Goal: Information Seeking & Learning: Learn about a topic

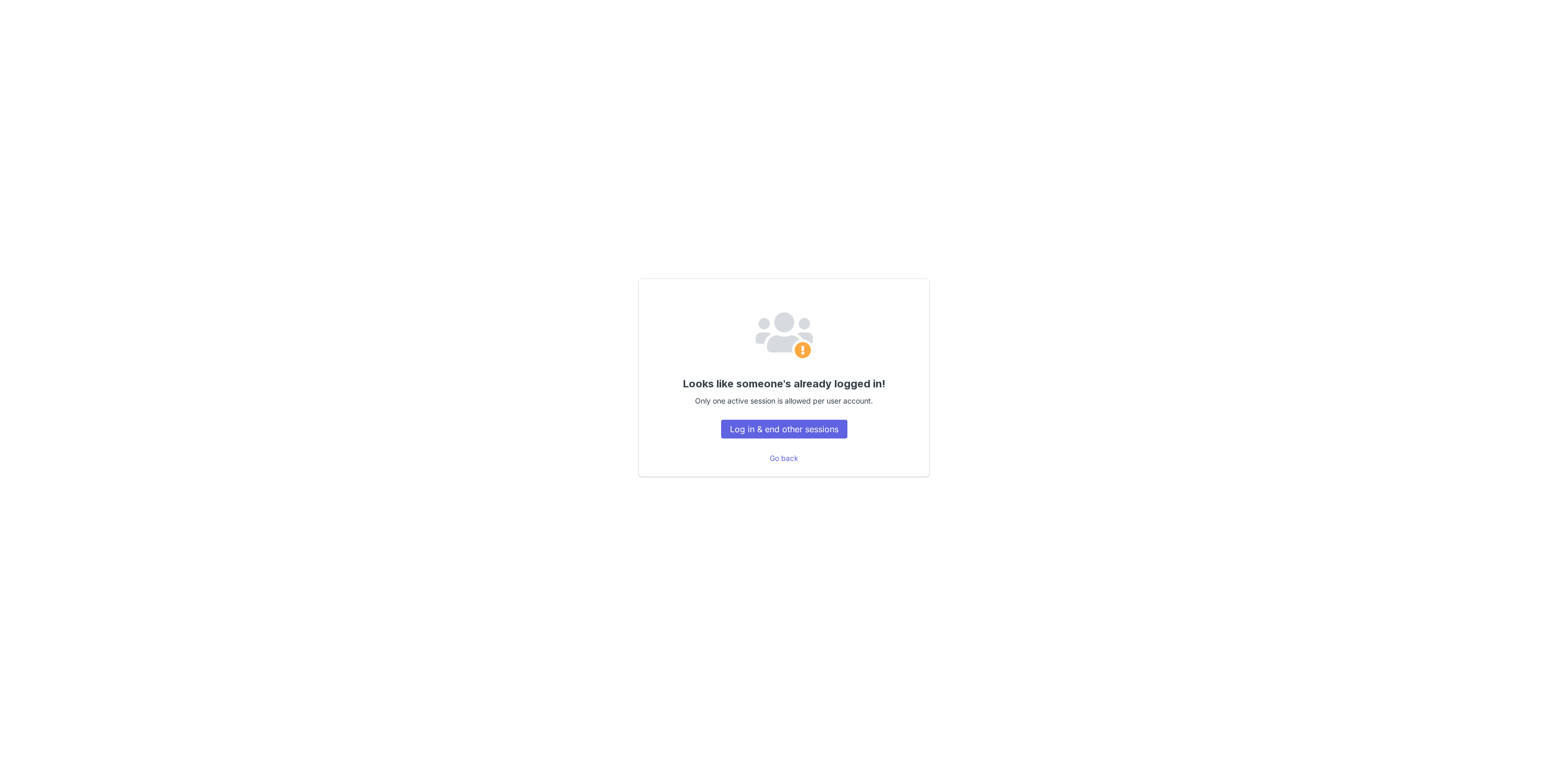
click at [780, 410] on div "Looks like someone's already logged in! Only one active session is allowed per …" at bounding box center [783, 378] width 290 height 198
click at [784, 433] on button "Log in & end other sessions" at bounding box center [784, 429] width 126 height 19
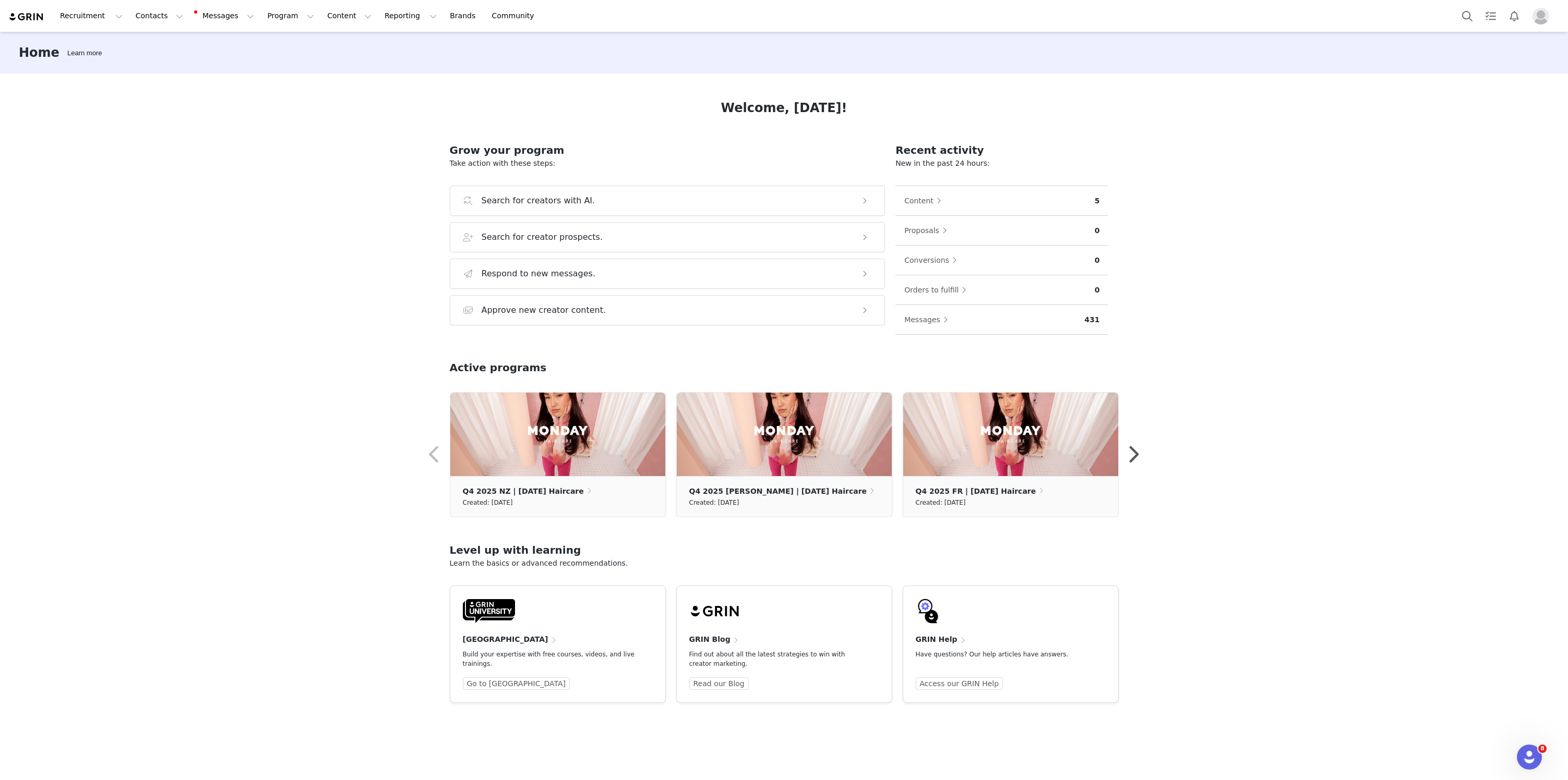
drag, startPoint x: 222, startPoint y: 86, endPoint x: 234, endPoint y: 78, distance: 14.4
click at [222, 86] on div "Home Learn more Welcome, [DATE]! Grow your program Take action with these steps…" at bounding box center [784, 405] width 1568 height 747
drag, startPoint x: 304, startPoint y: 22, endPoint x: 327, endPoint y: 39, distance: 28.6
click at [321, 22] on button "Content Content" at bounding box center [349, 16] width 57 height 24
drag, startPoint x: 345, startPoint y: 41, endPoint x: 351, endPoint y: 42, distance: 6.1
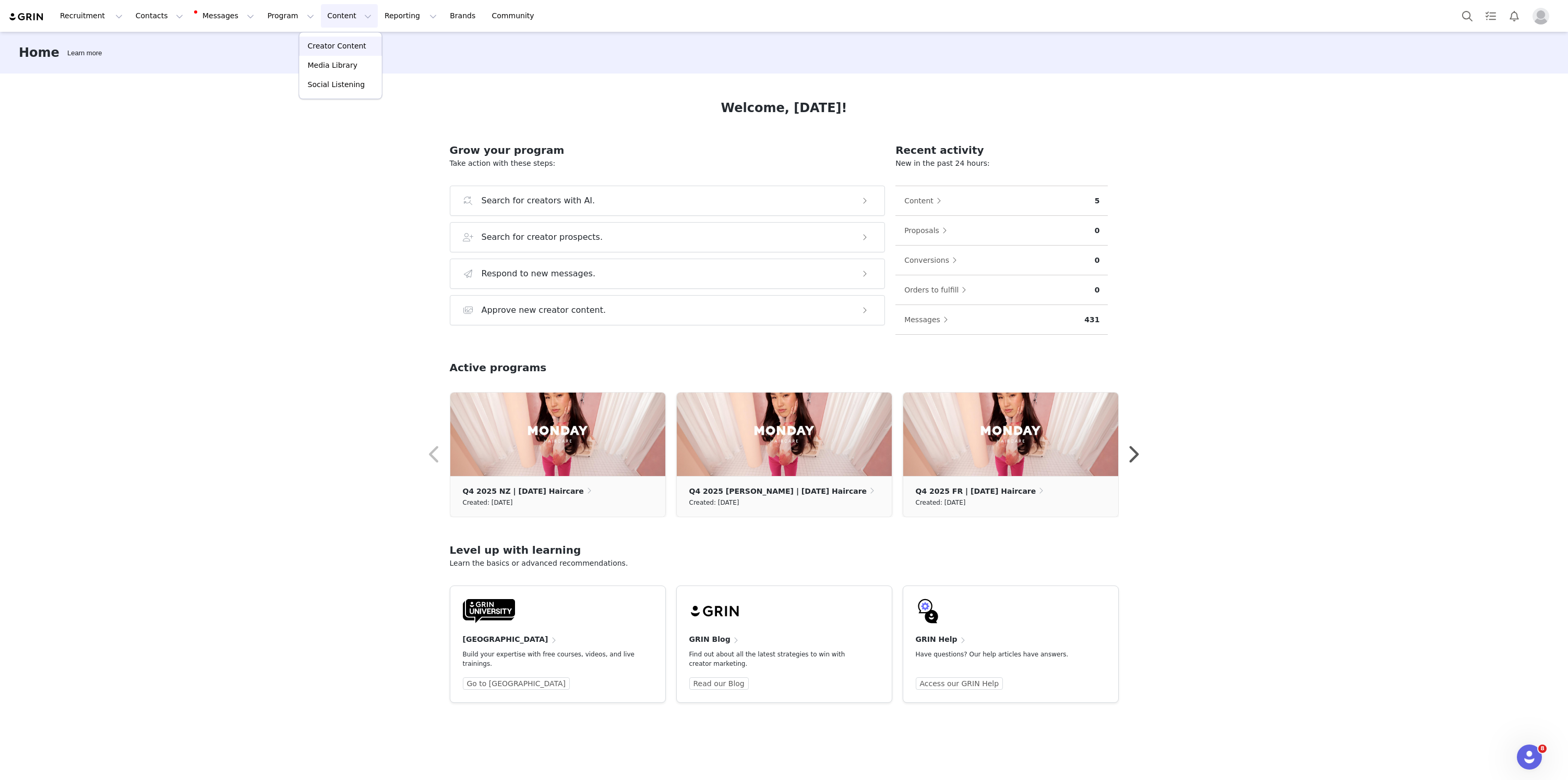
click at [345, 41] on p "Creator Content" at bounding box center [337, 46] width 58 height 11
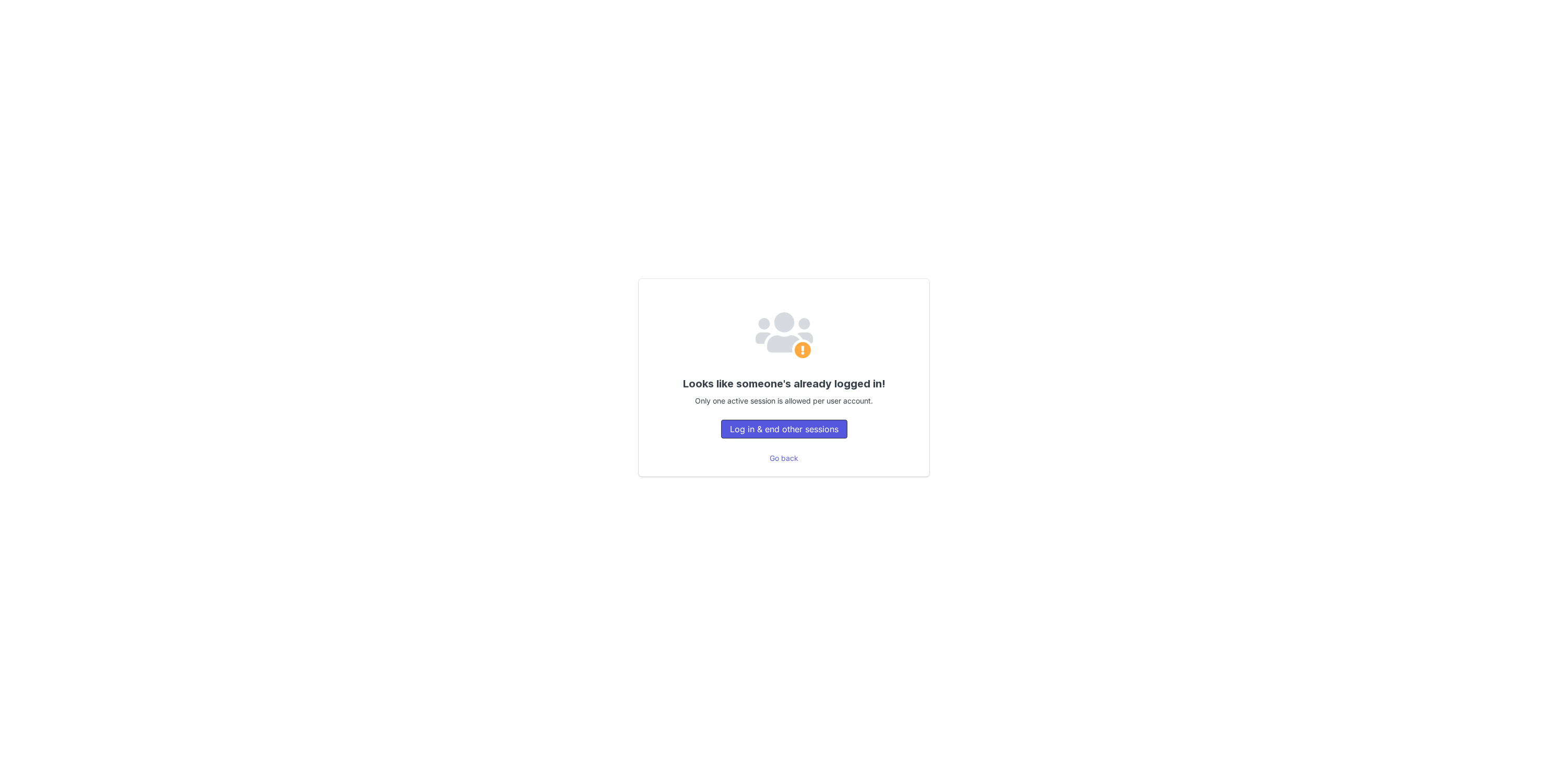
click at [787, 435] on button "Log in & end other sessions" at bounding box center [784, 429] width 126 height 19
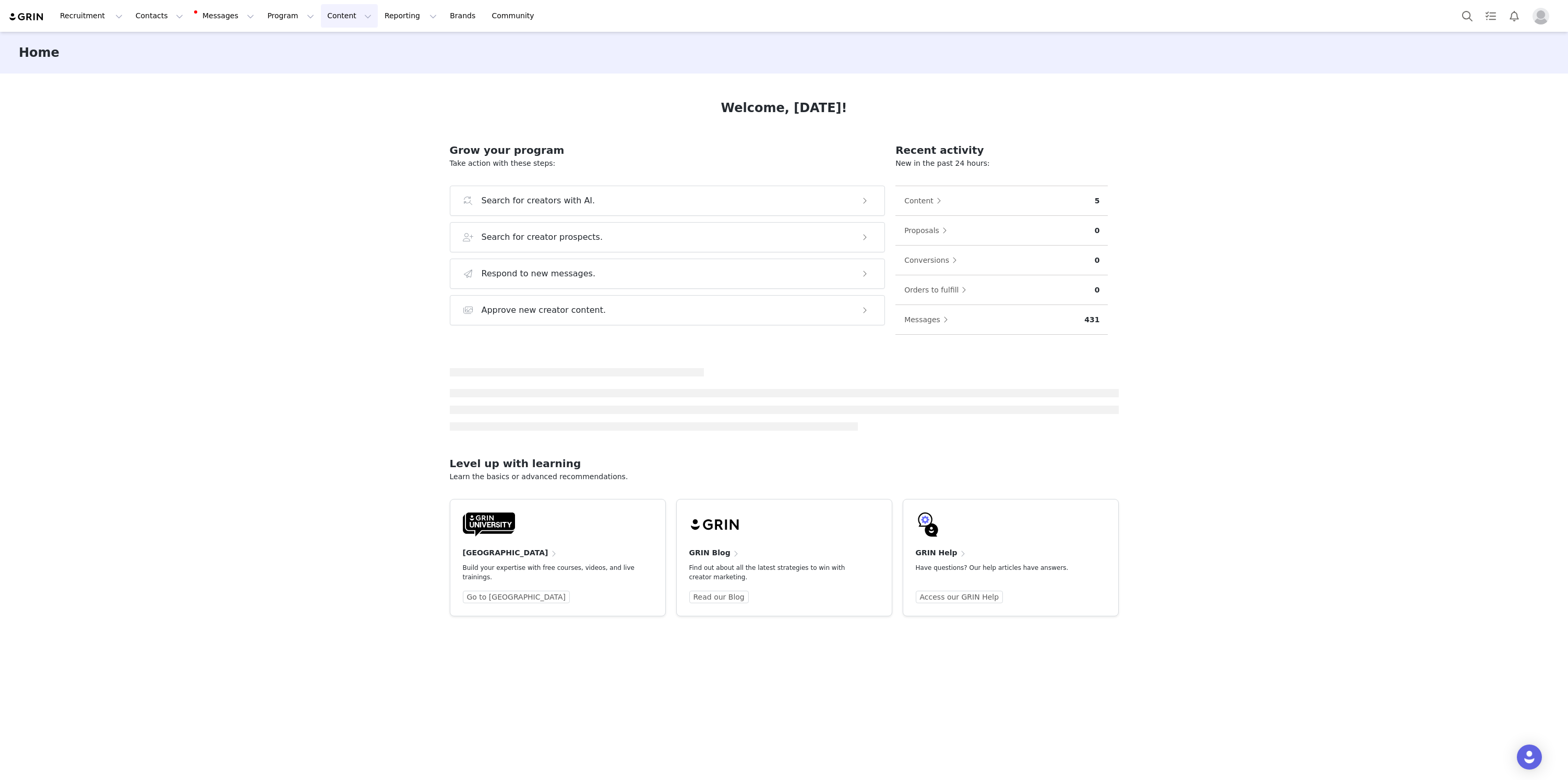
click at [321, 19] on button "Content Content" at bounding box center [349, 16] width 57 height 24
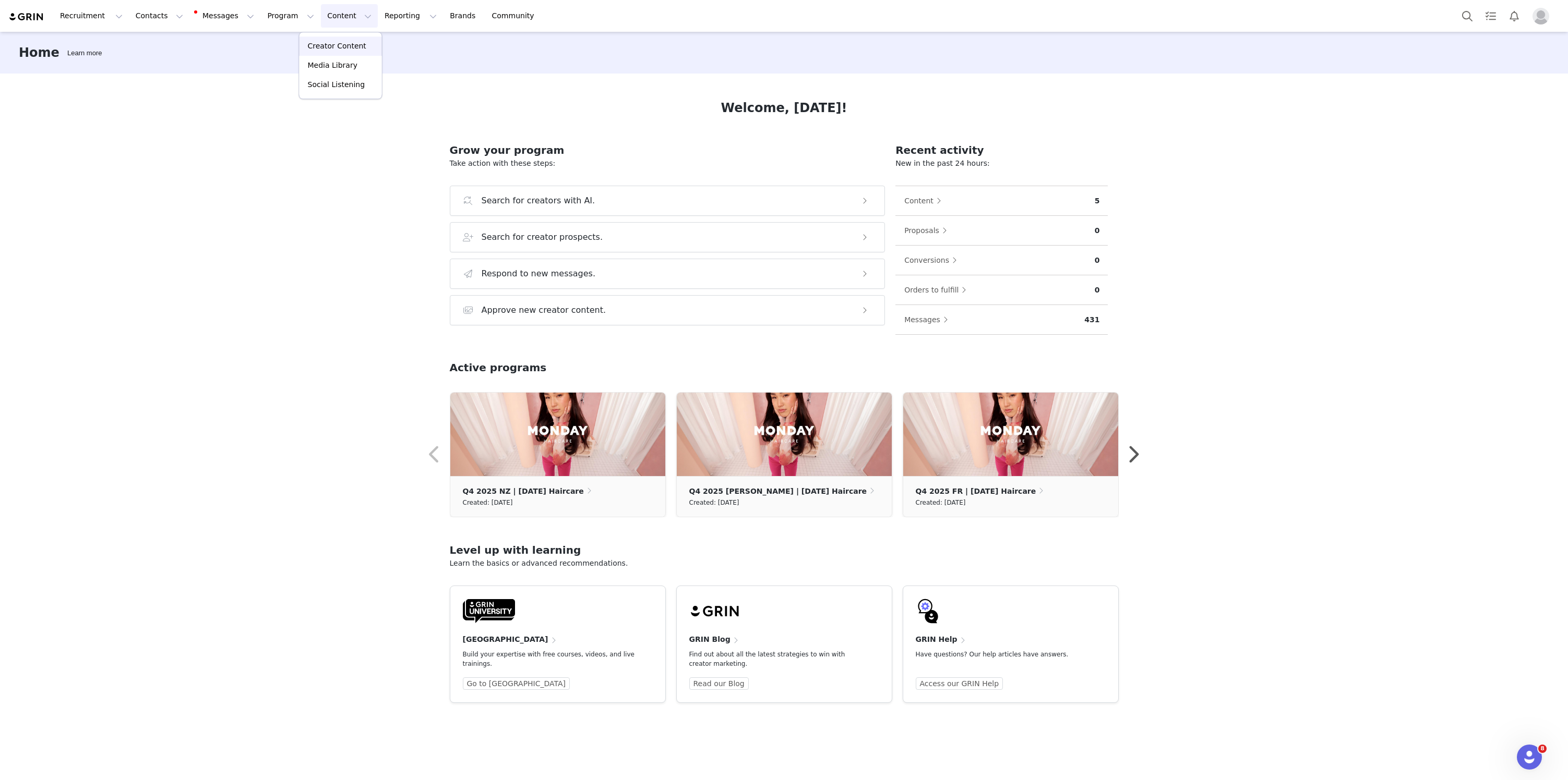
click at [347, 49] on p "Creator Content" at bounding box center [337, 46] width 58 height 11
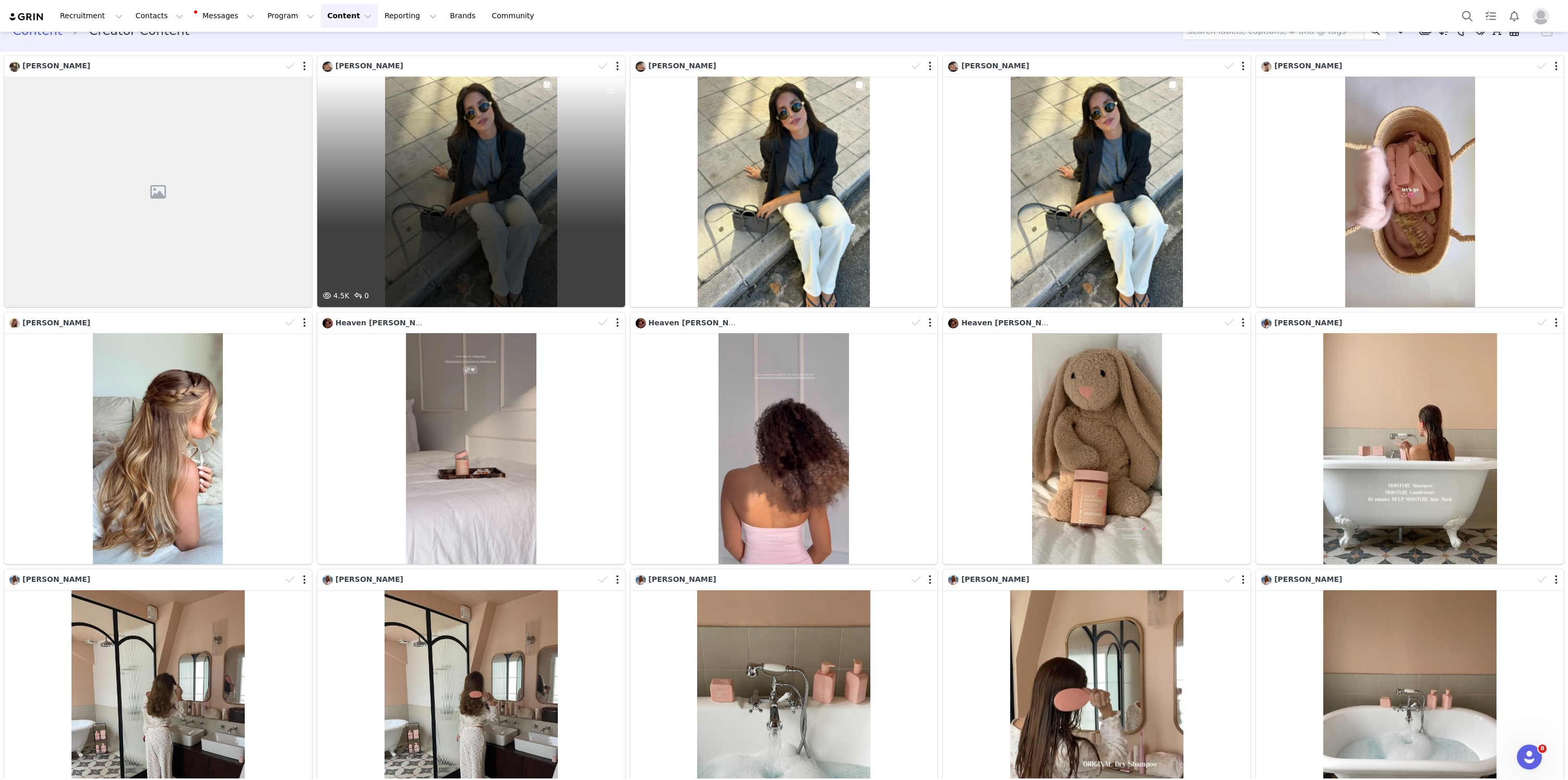
scroll to position [16, 0]
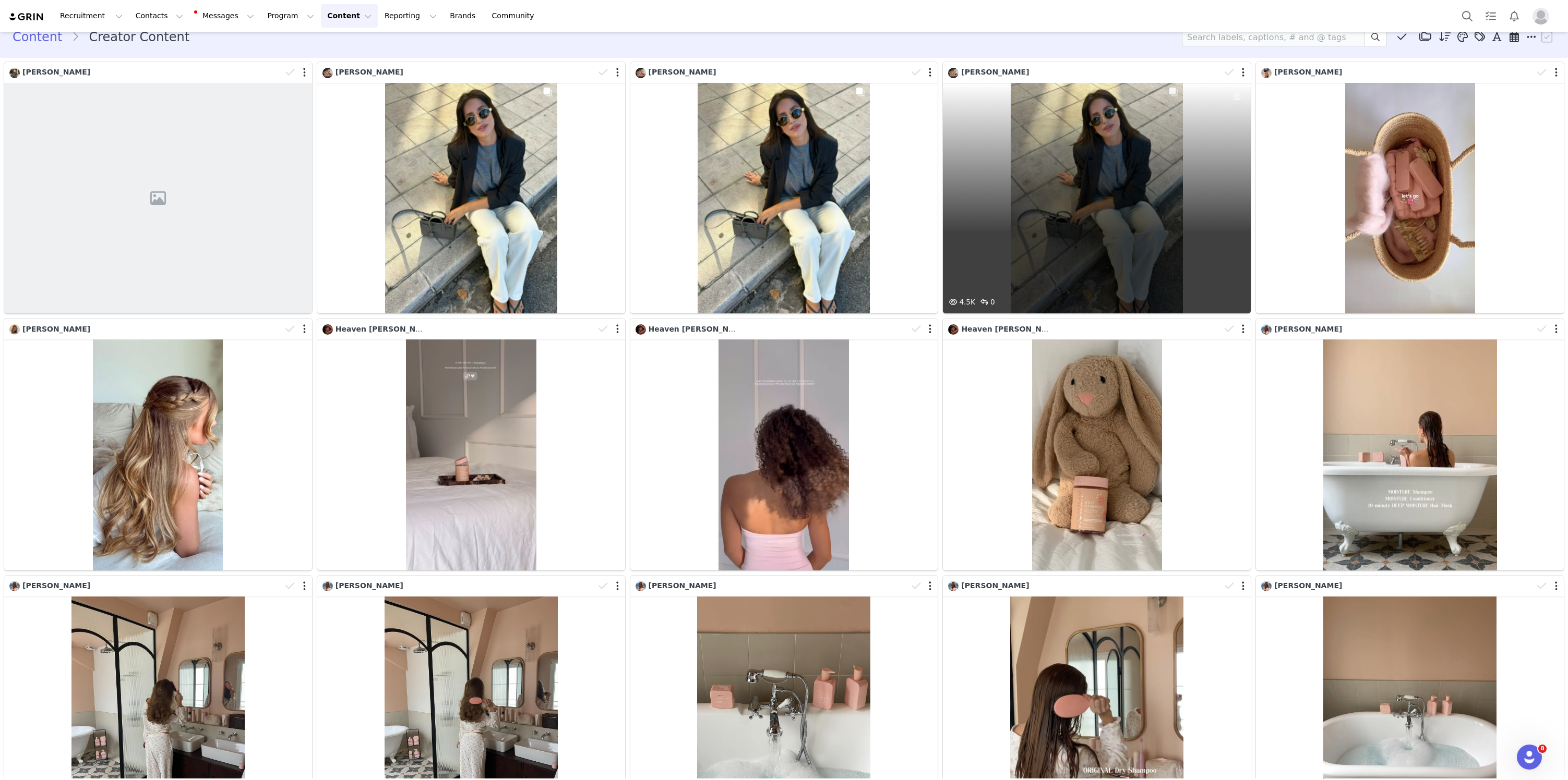
drag, startPoint x: 1208, startPoint y: 223, endPoint x: 1077, endPoint y: 224, distance: 131.0
click at [1077, 224] on div "4.5K 0" at bounding box center [1097, 198] width 308 height 231
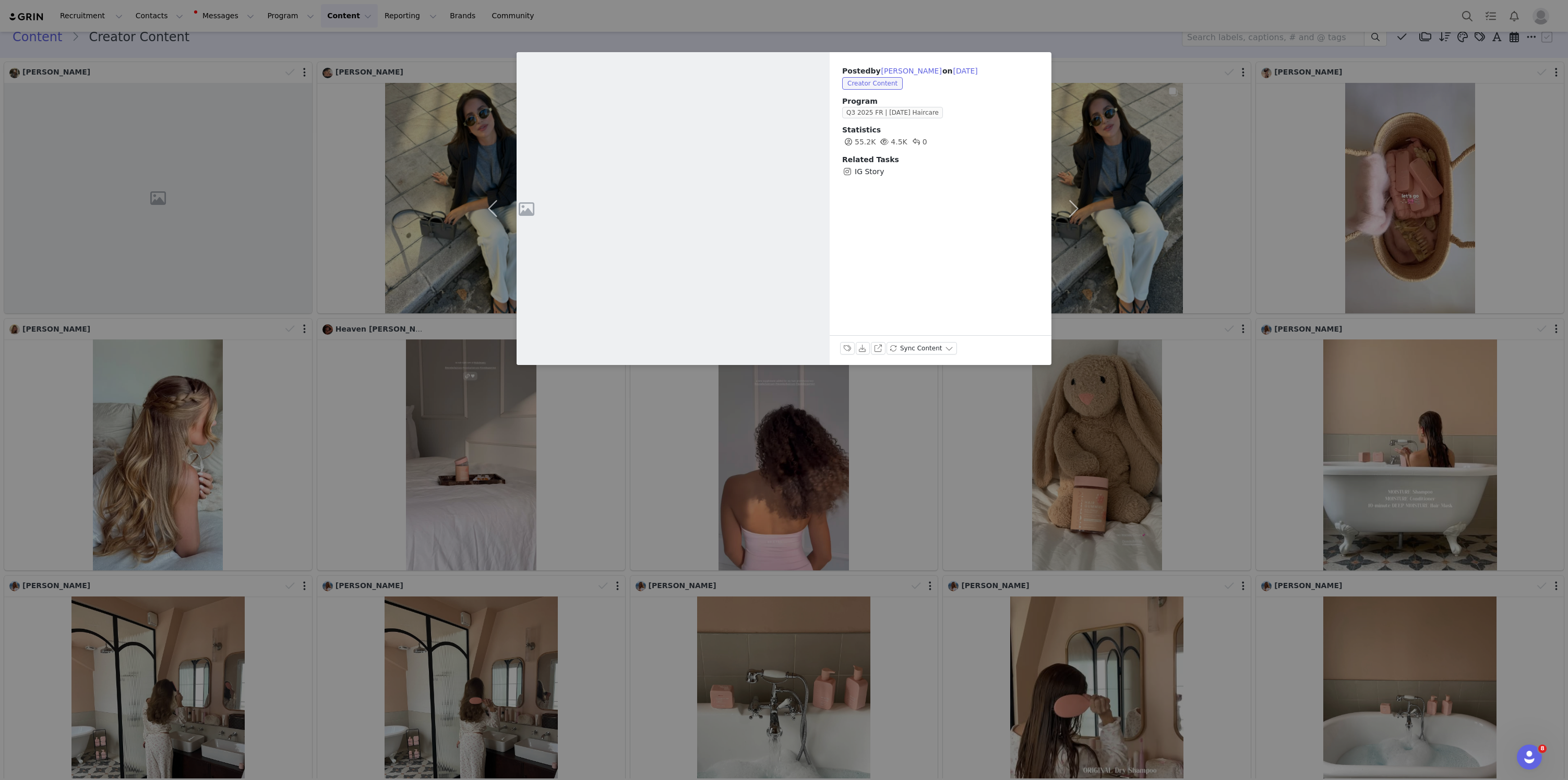
click at [1189, 204] on div "Posted by Audrey Loques on Sep 29, 2025 Creator Content Program Q3 2025 FR | MO…" at bounding box center [784, 390] width 1568 height 780
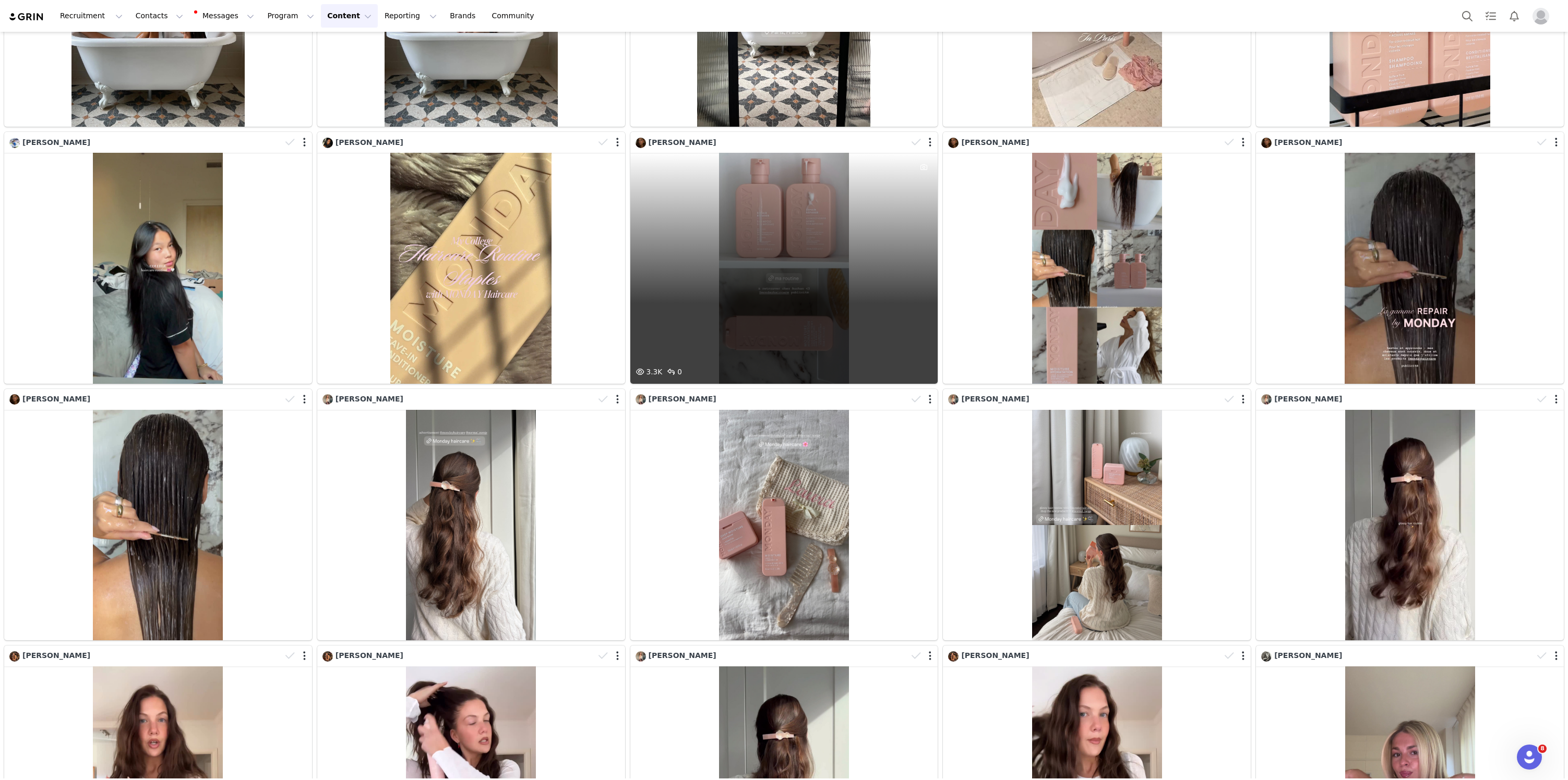
scroll to position [1085, 0]
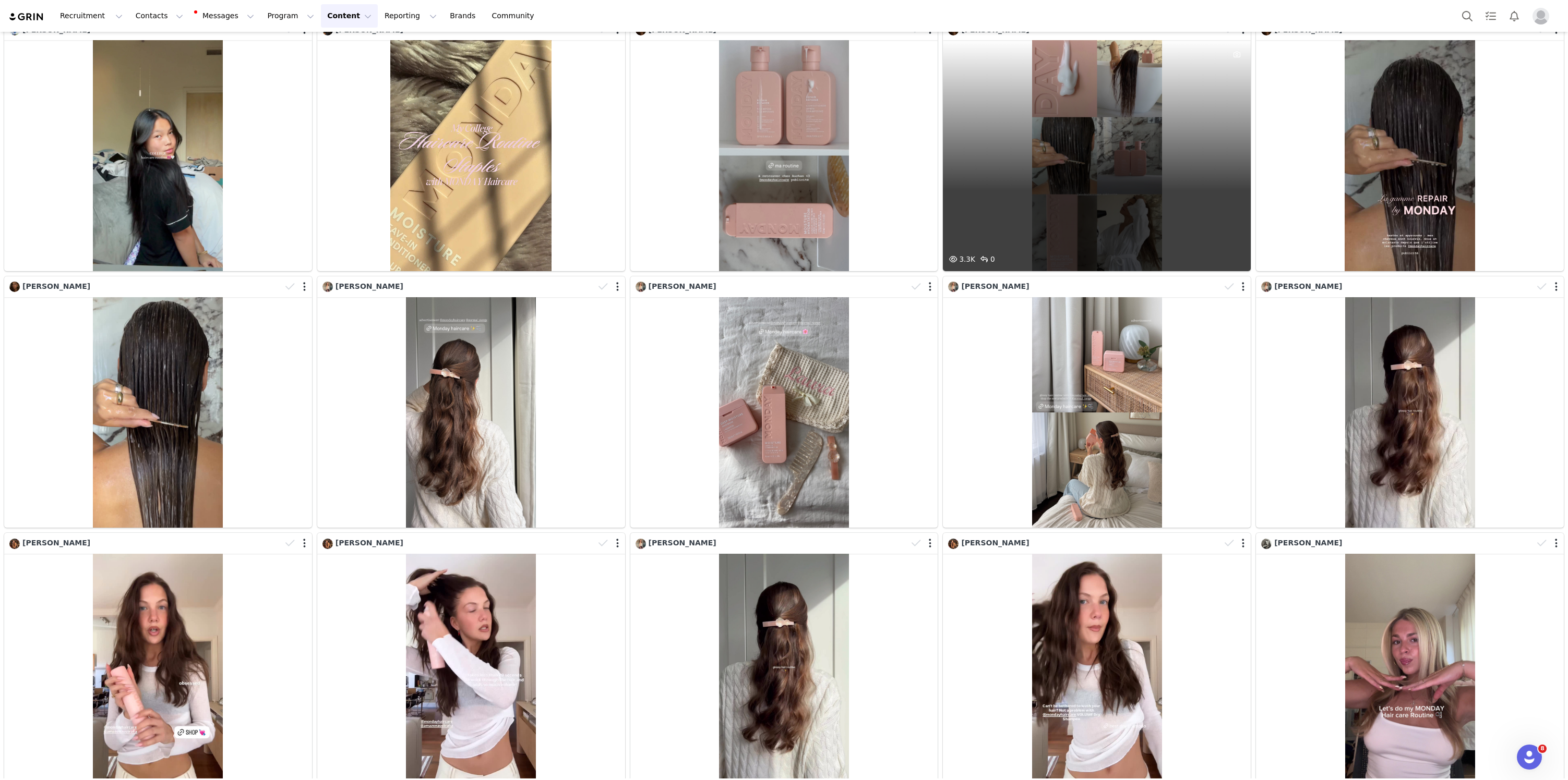
click at [1090, 139] on div "3.3K 0" at bounding box center [1097, 155] width 308 height 231
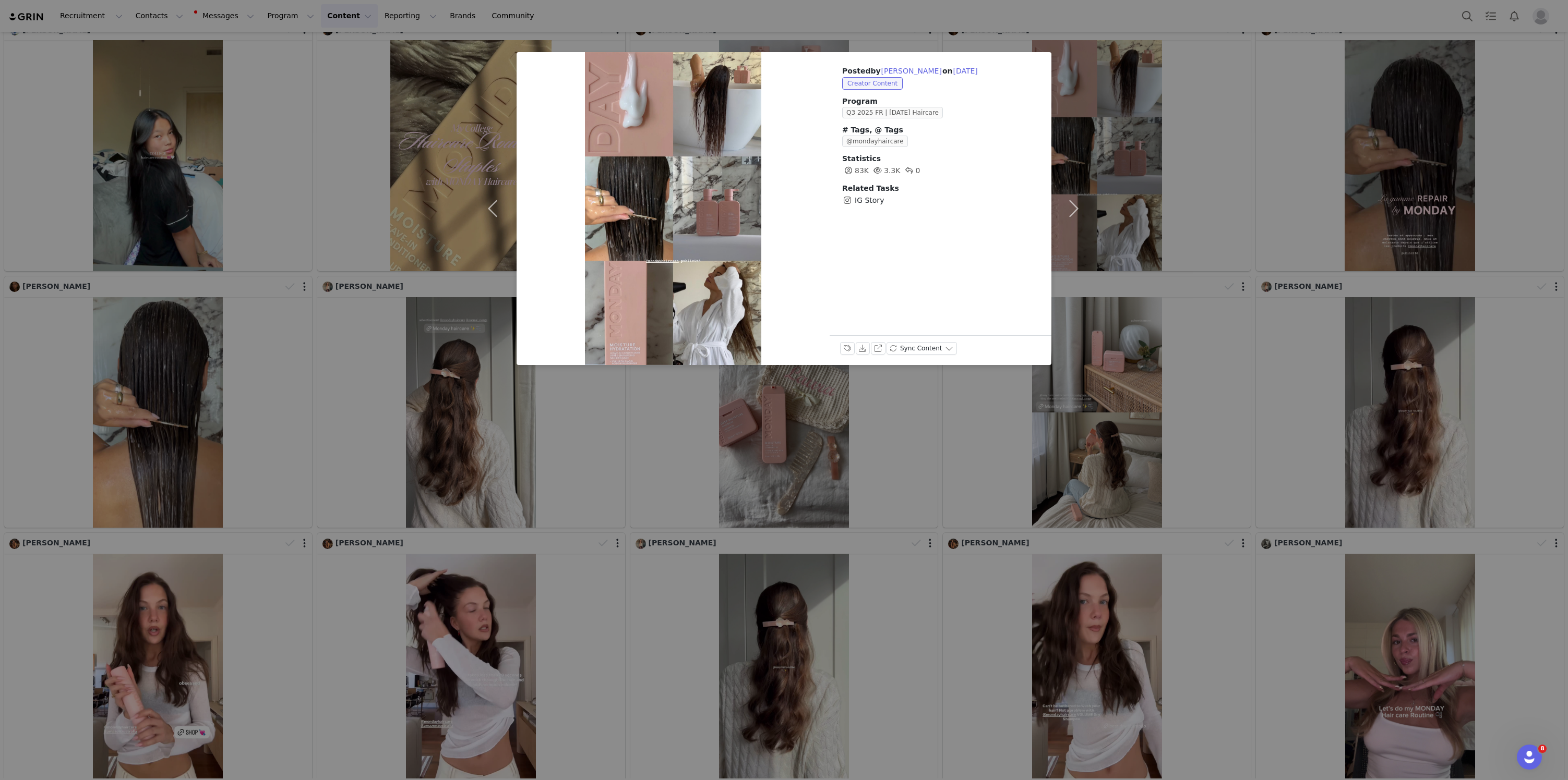
click at [1316, 195] on div "Posted by Claire Fleury on Sep 24, 2025 Creator Content Program Q3 2025 FR | MO…" at bounding box center [784, 390] width 1568 height 780
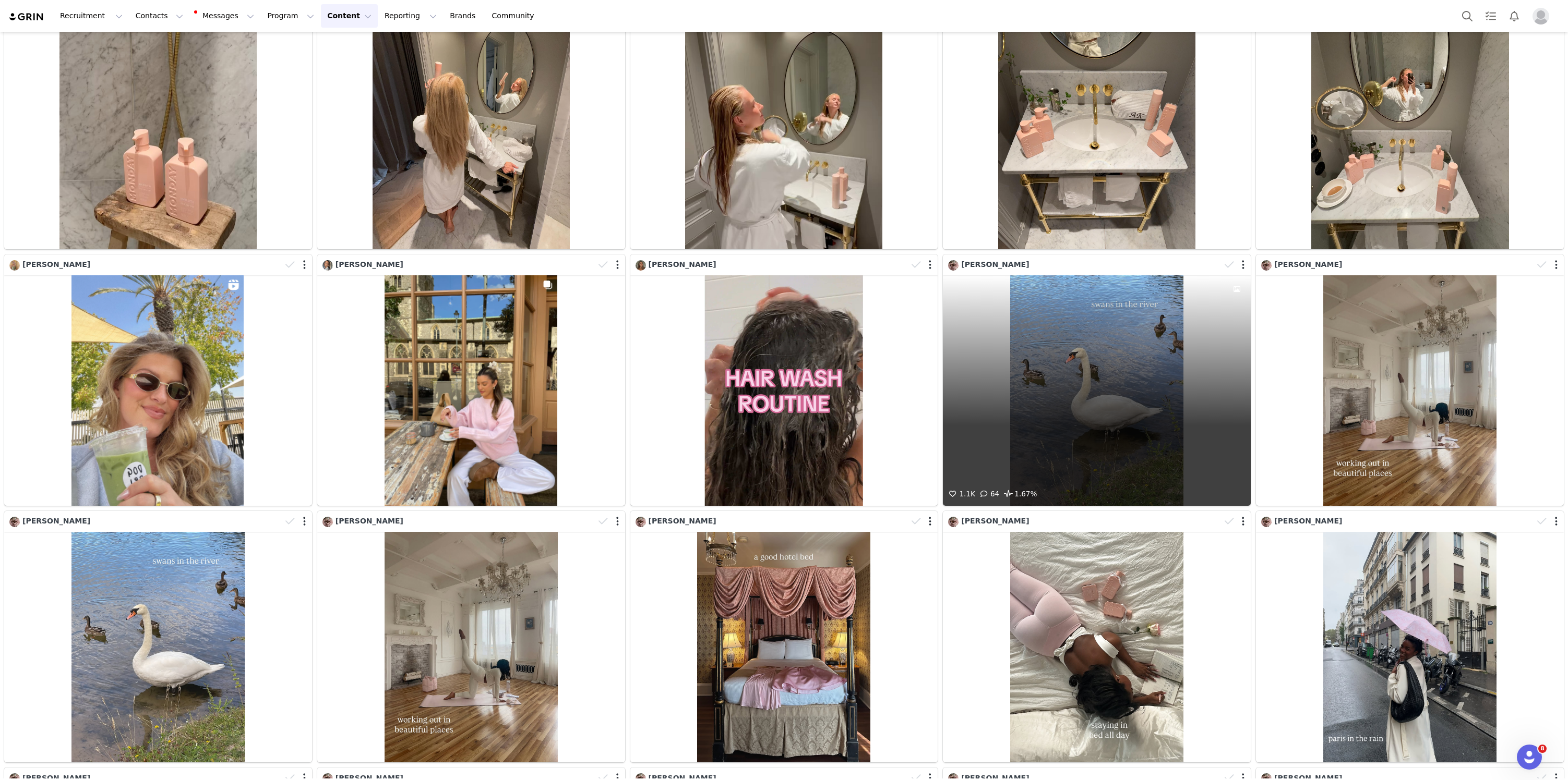
scroll to position [2903, 0]
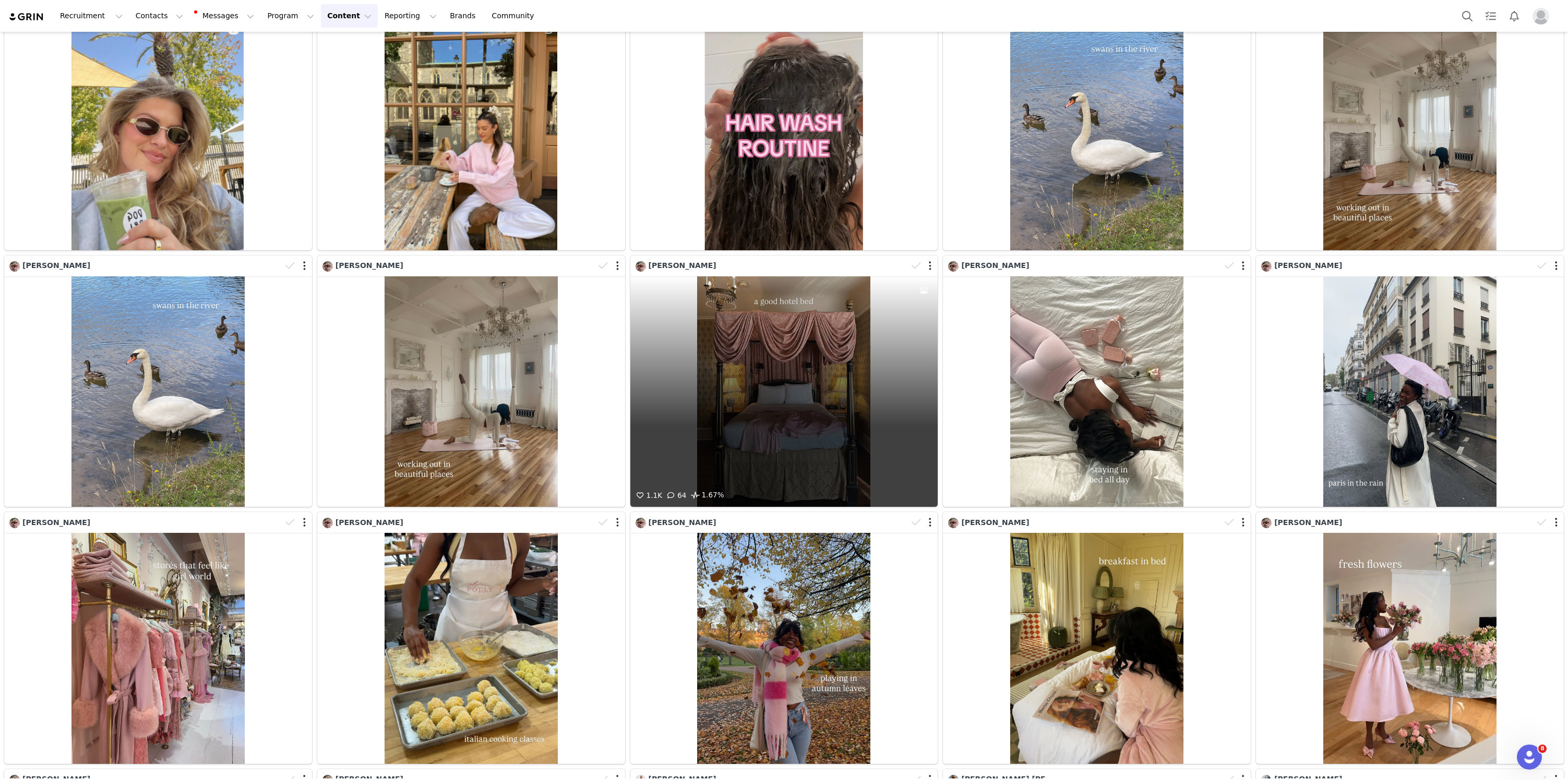
click at [737, 365] on div "1.1K 64 1.67%" at bounding box center [785, 391] width 308 height 231
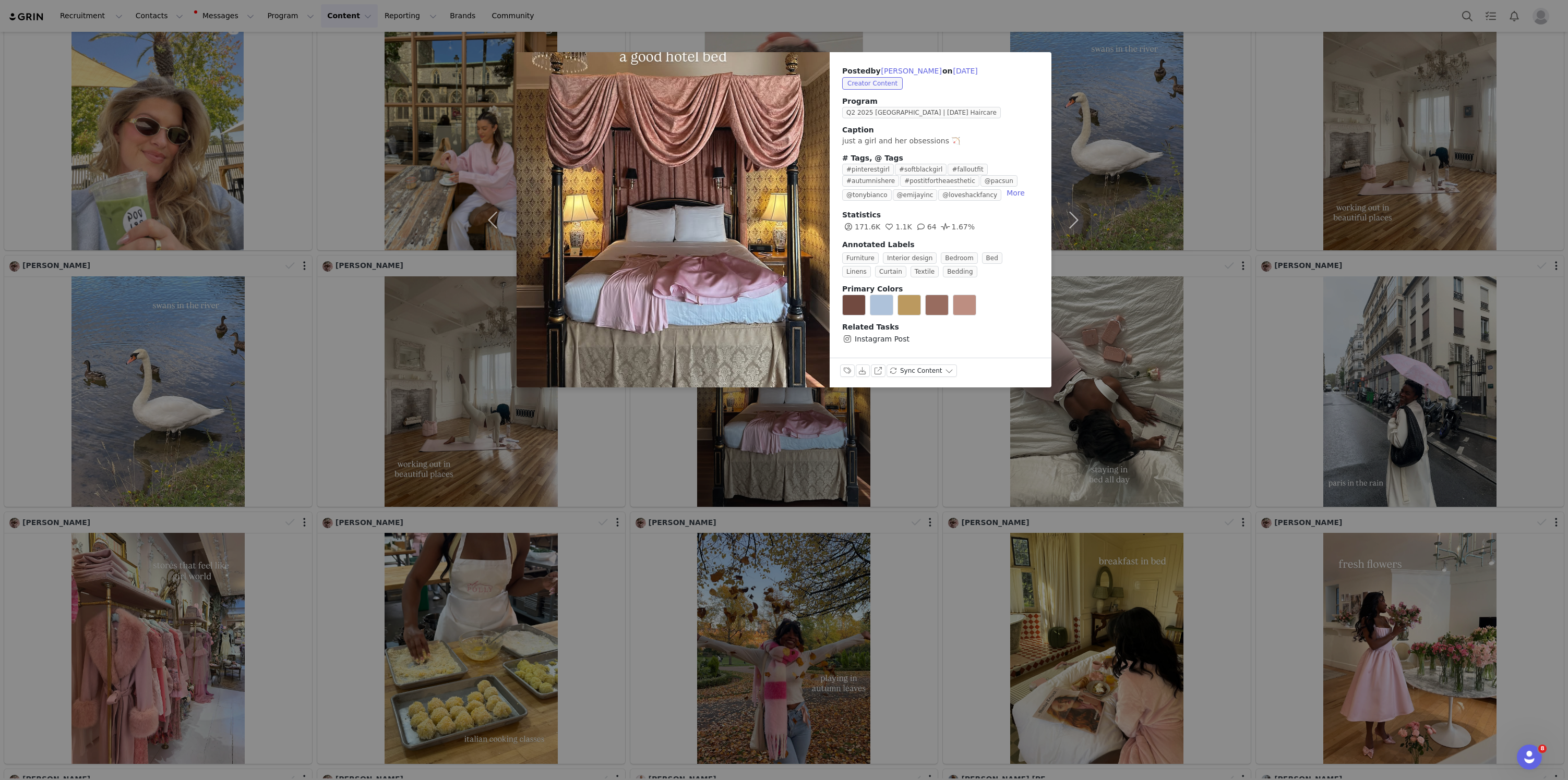
click at [1220, 350] on div "Posted by Nikki Rossi on Sep 16, 2025 Creator Content Program Q2 2025 USA | MON…" at bounding box center [784, 390] width 1568 height 780
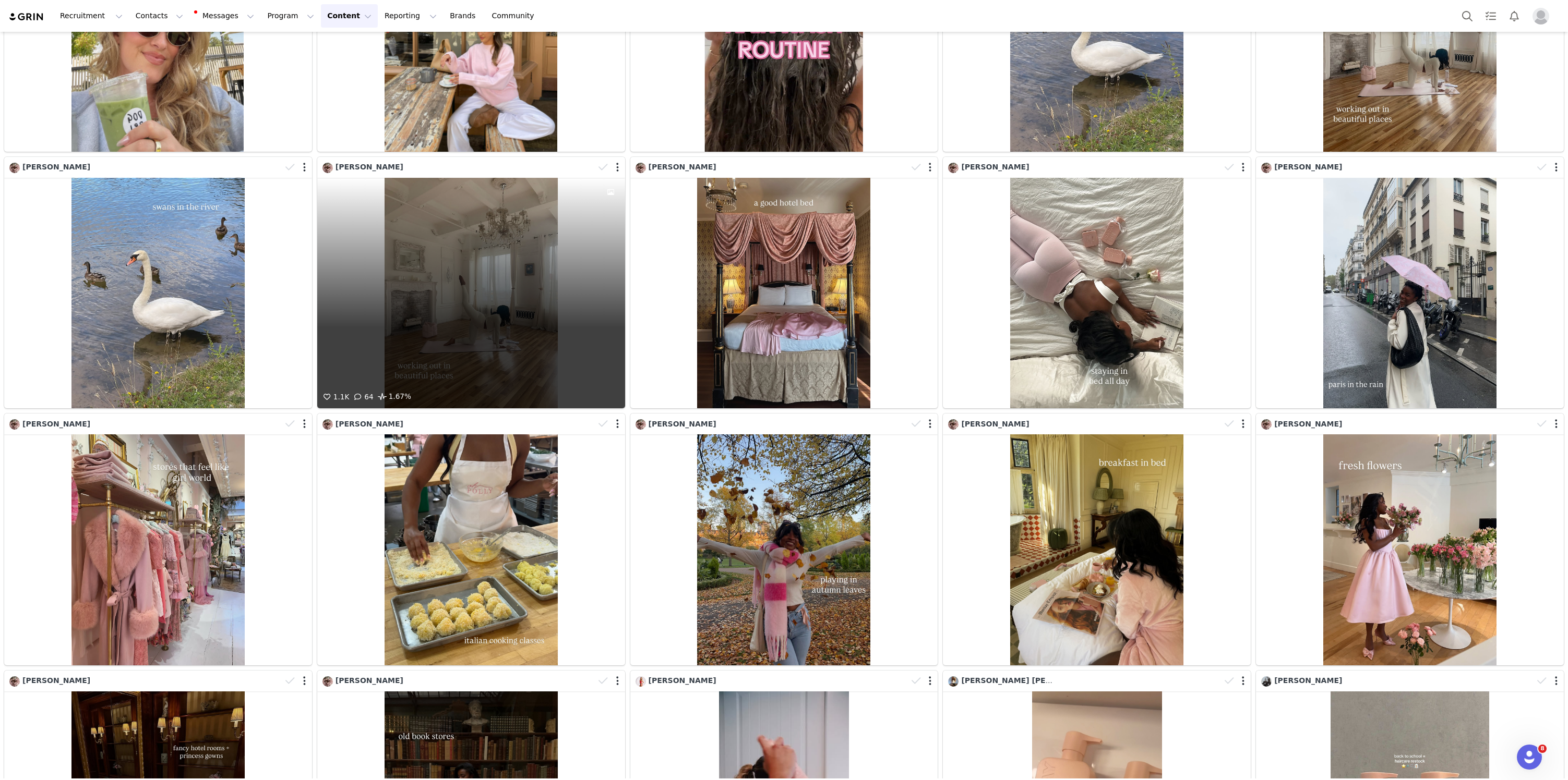
scroll to position [3068, 0]
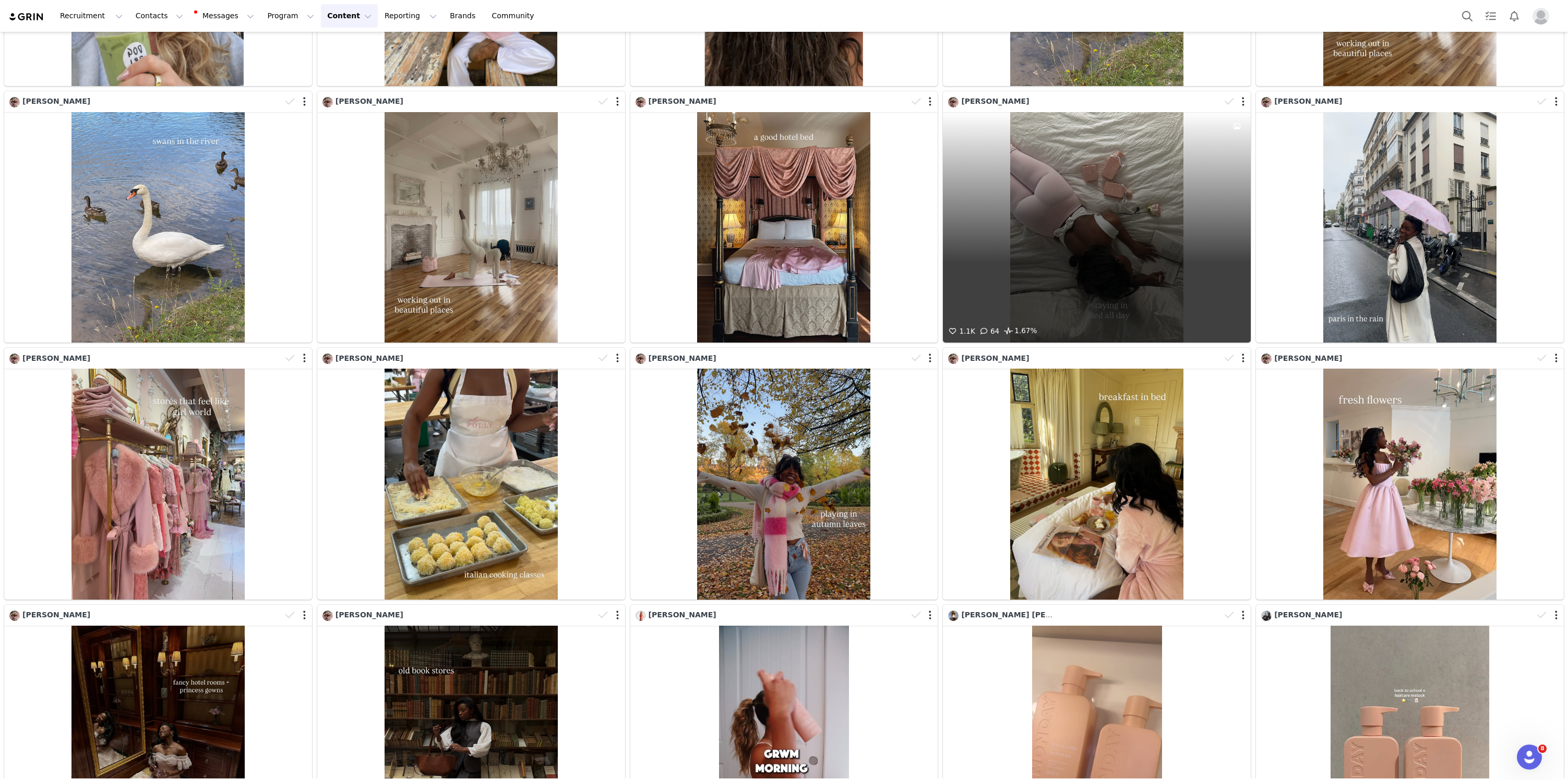
click at [1026, 215] on div "1.1K 64 1.67%" at bounding box center [1097, 227] width 308 height 231
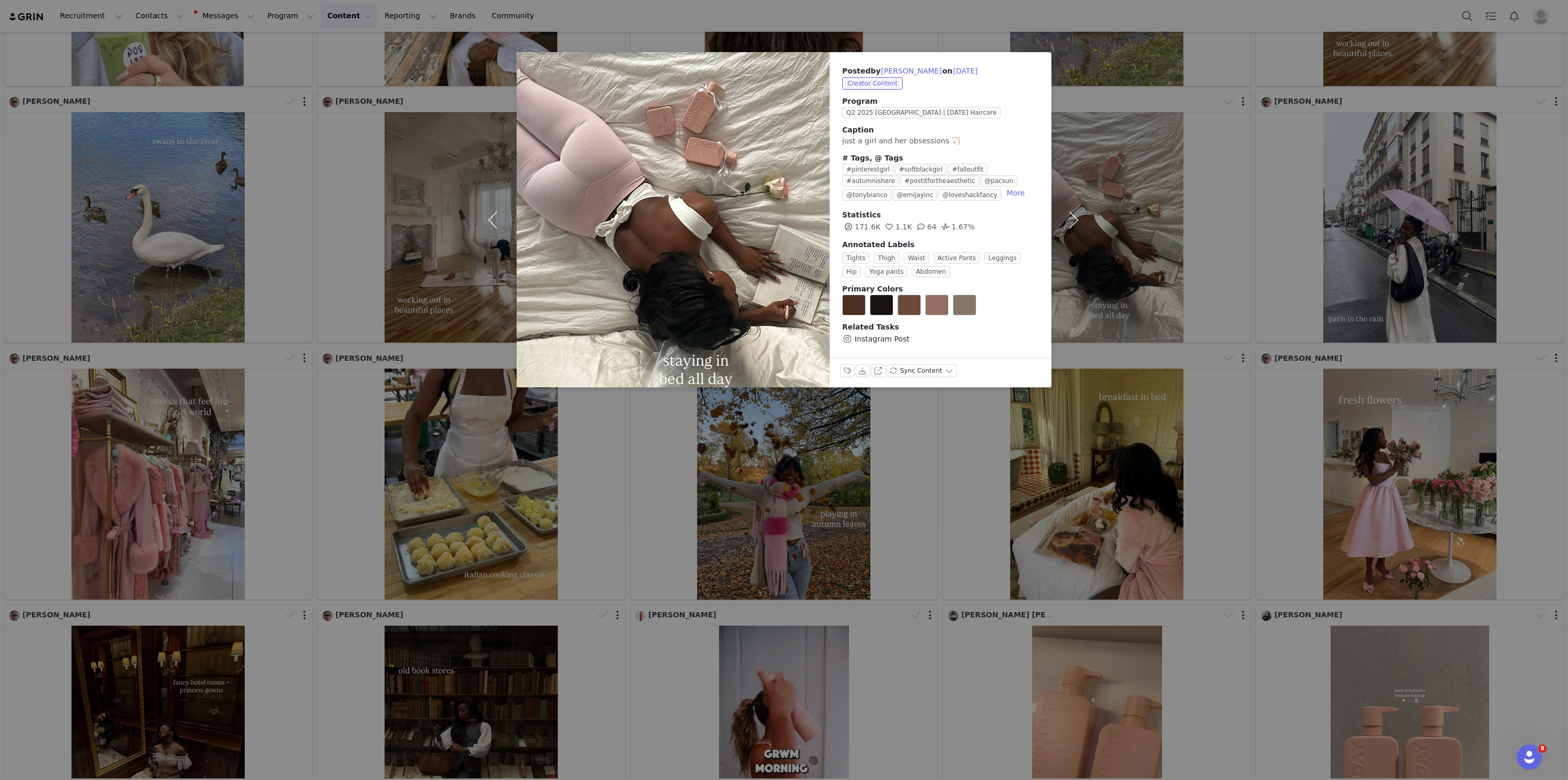
click at [1169, 279] on div "Posted by Nikki Rossi on Sep 16, 2025 Creator Content Program Q2 2025 USA | MON…" at bounding box center [784, 390] width 1568 height 780
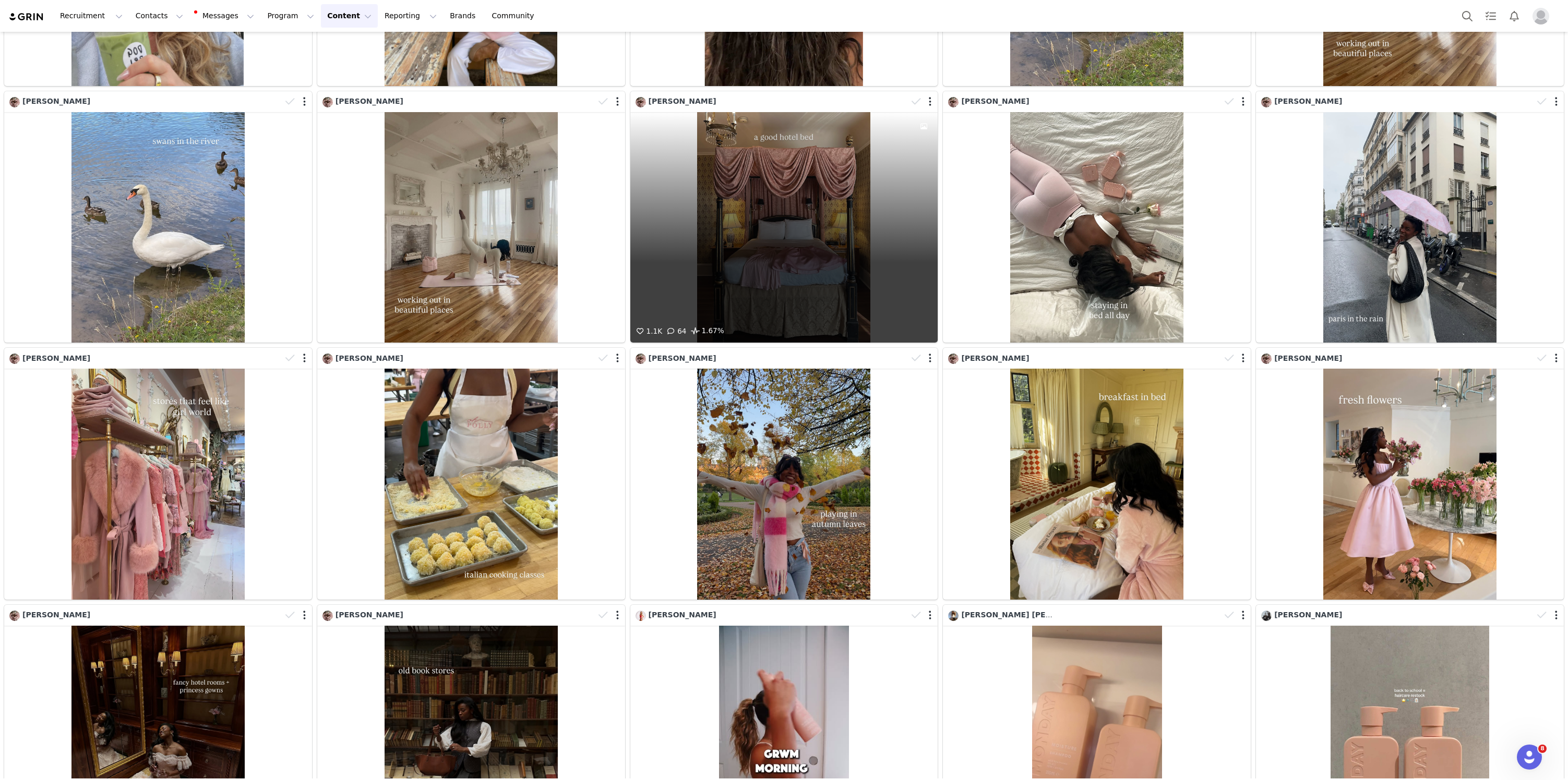
click at [723, 144] on div "1.1K 64 1.67%" at bounding box center [785, 227] width 308 height 231
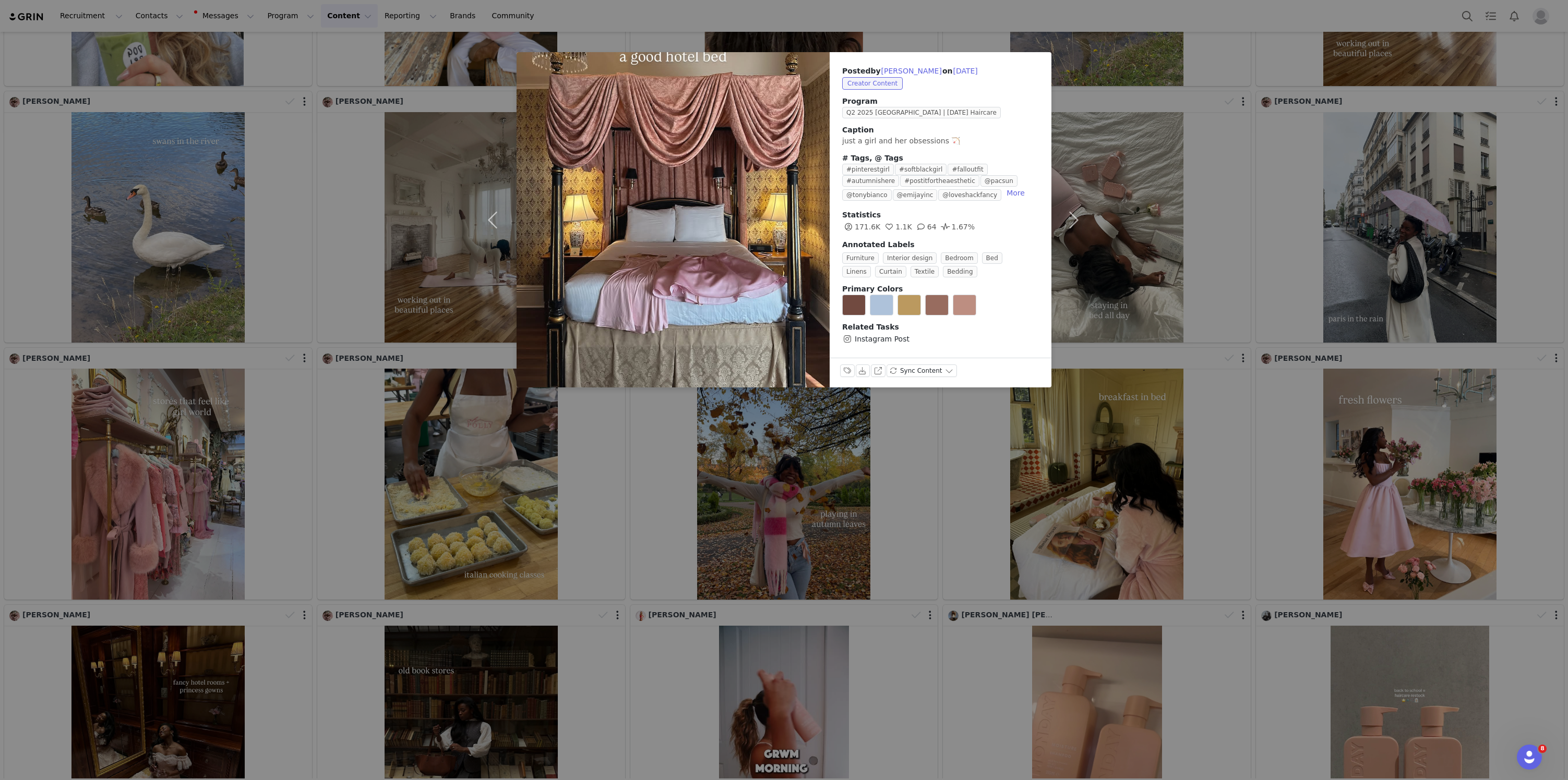
click at [1149, 276] on div "Posted by Nikki Rossi on Sep 16, 2025 Creator Content Program Q2 2025 USA | MON…" at bounding box center [784, 390] width 1568 height 780
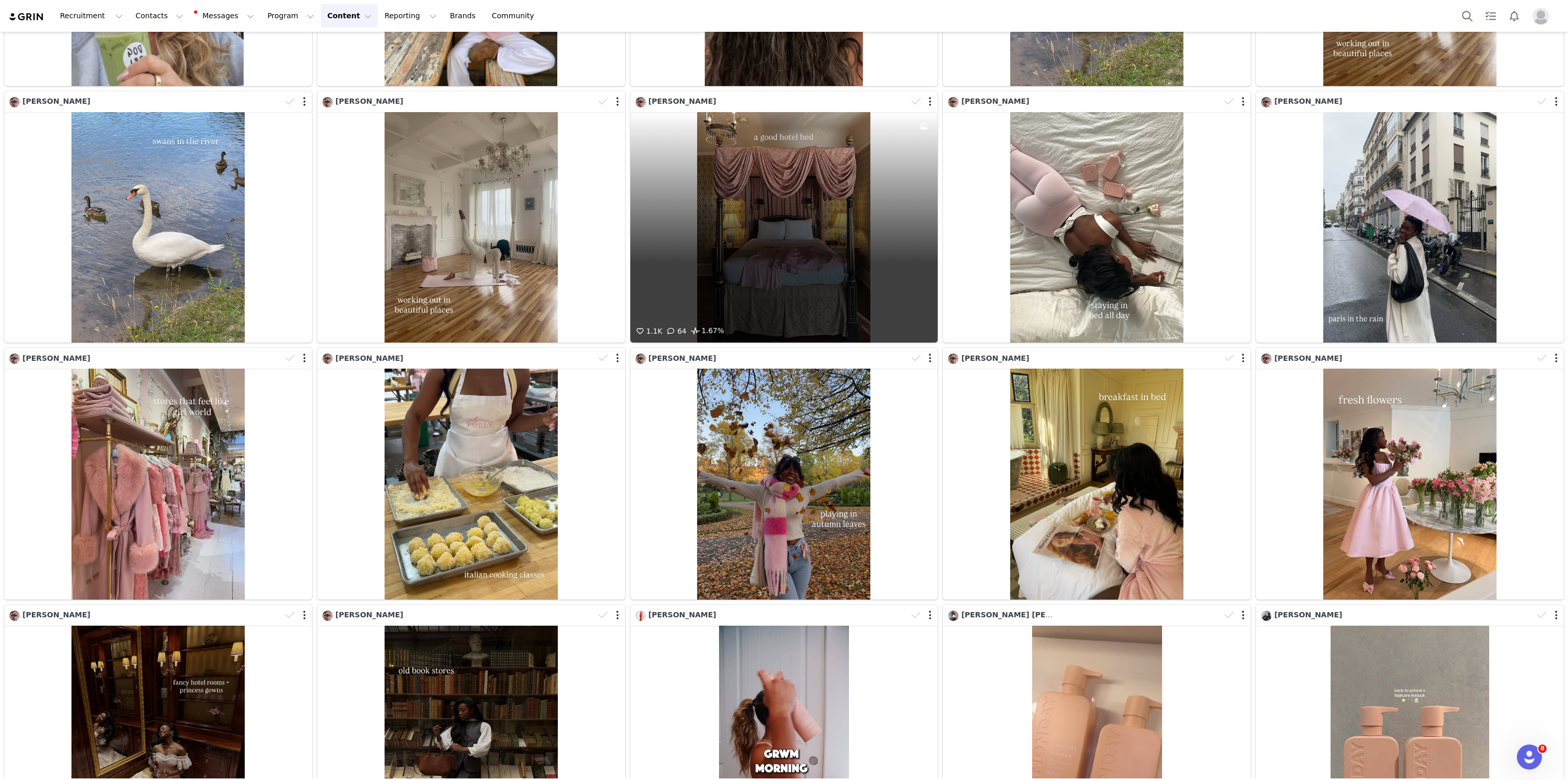
click at [766, 185] on div "1.1K 64 1.67%" at bounding box center [785, 227] width 308 height 231
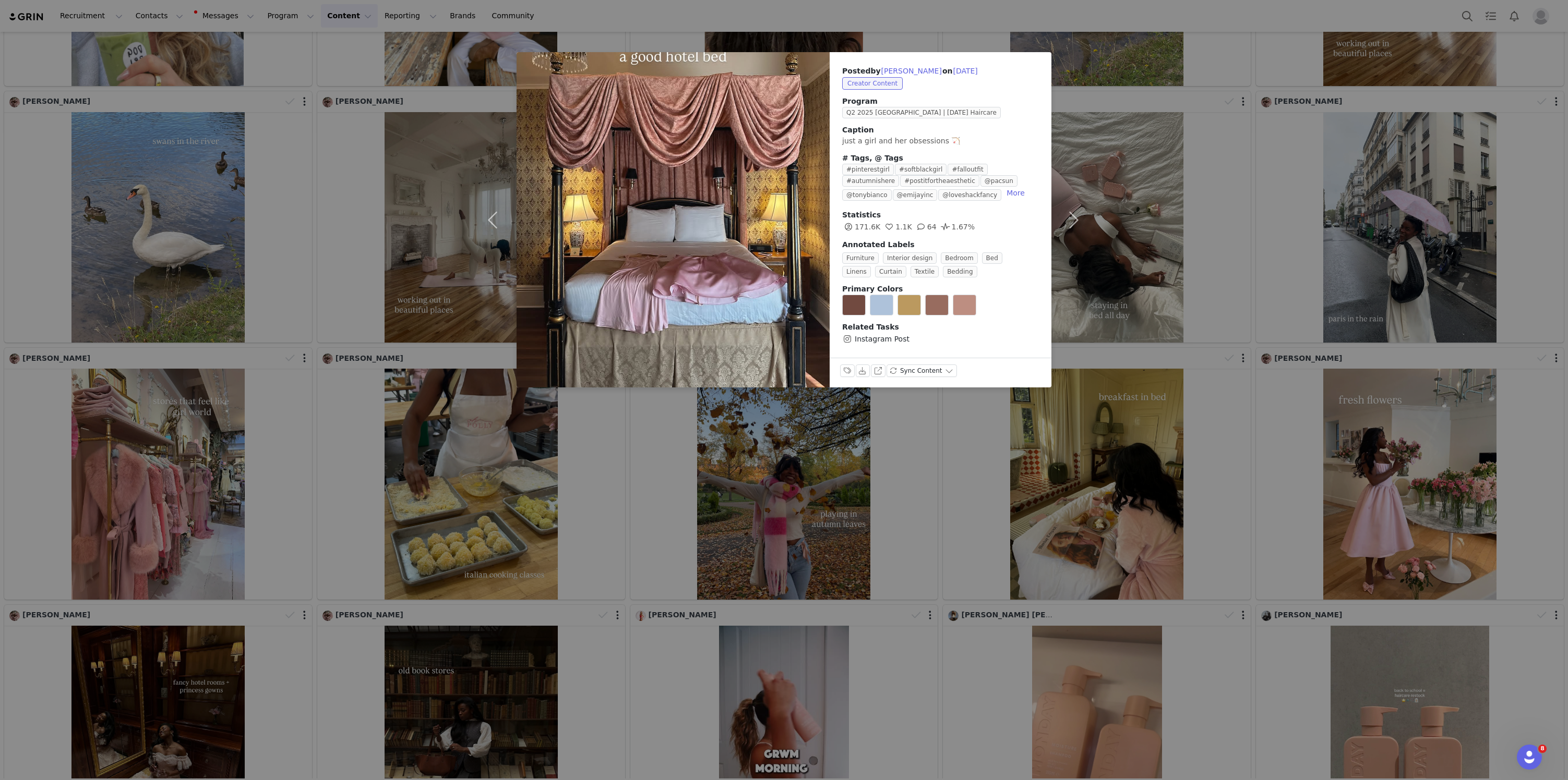
click at [1210, 280] on div "Posted by Nikki Rossi on Sep 16, 2025 Creator Content Program Q2 2025 USA | MON…" at bounding box center [784, 390] width 1568 height 780
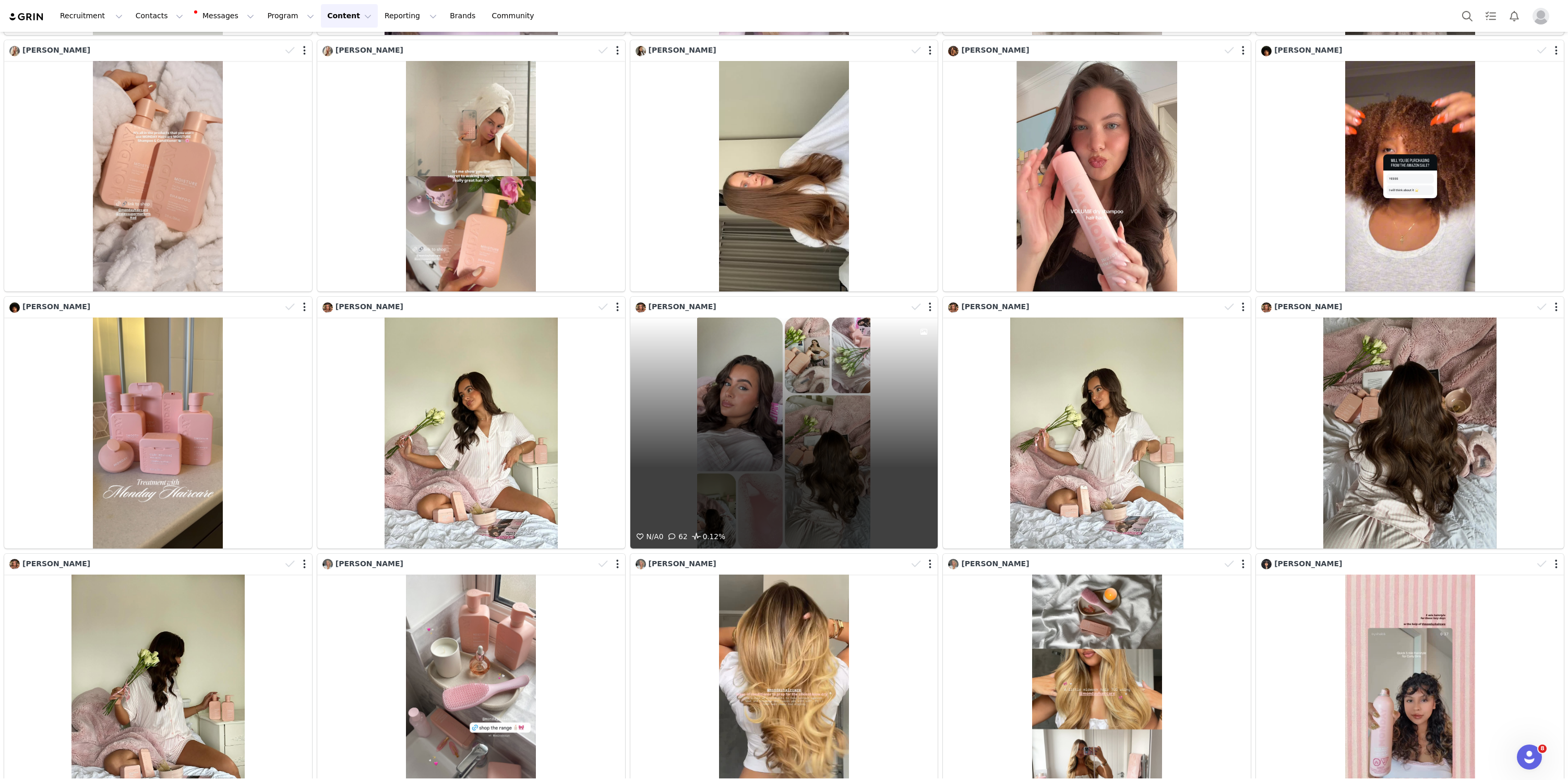
scroll to position [4488, 0]
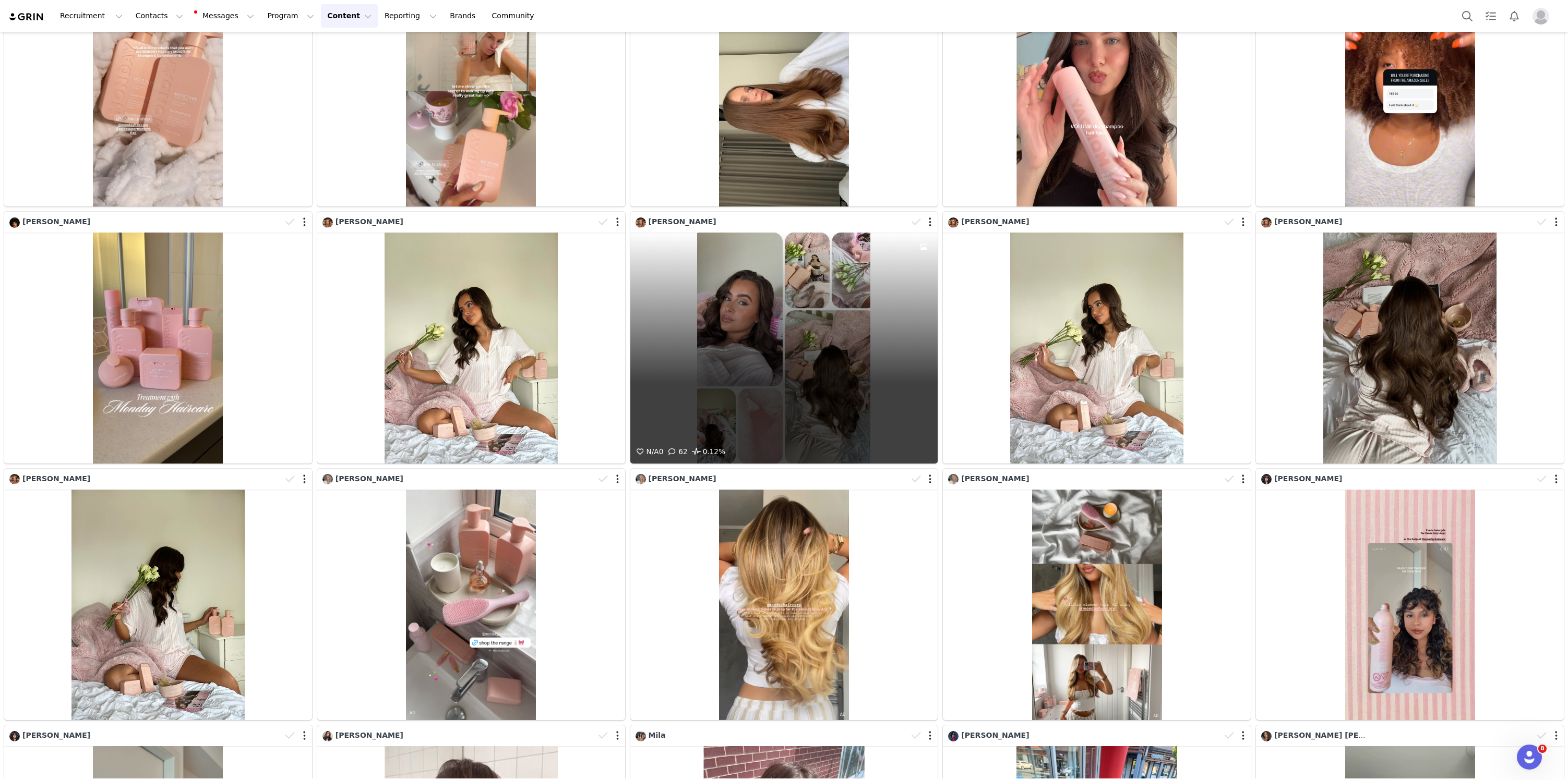
click at [797, 301] on div "N/A 0 62 0.12%" at bounding box center [785, 347] width 308 height 231
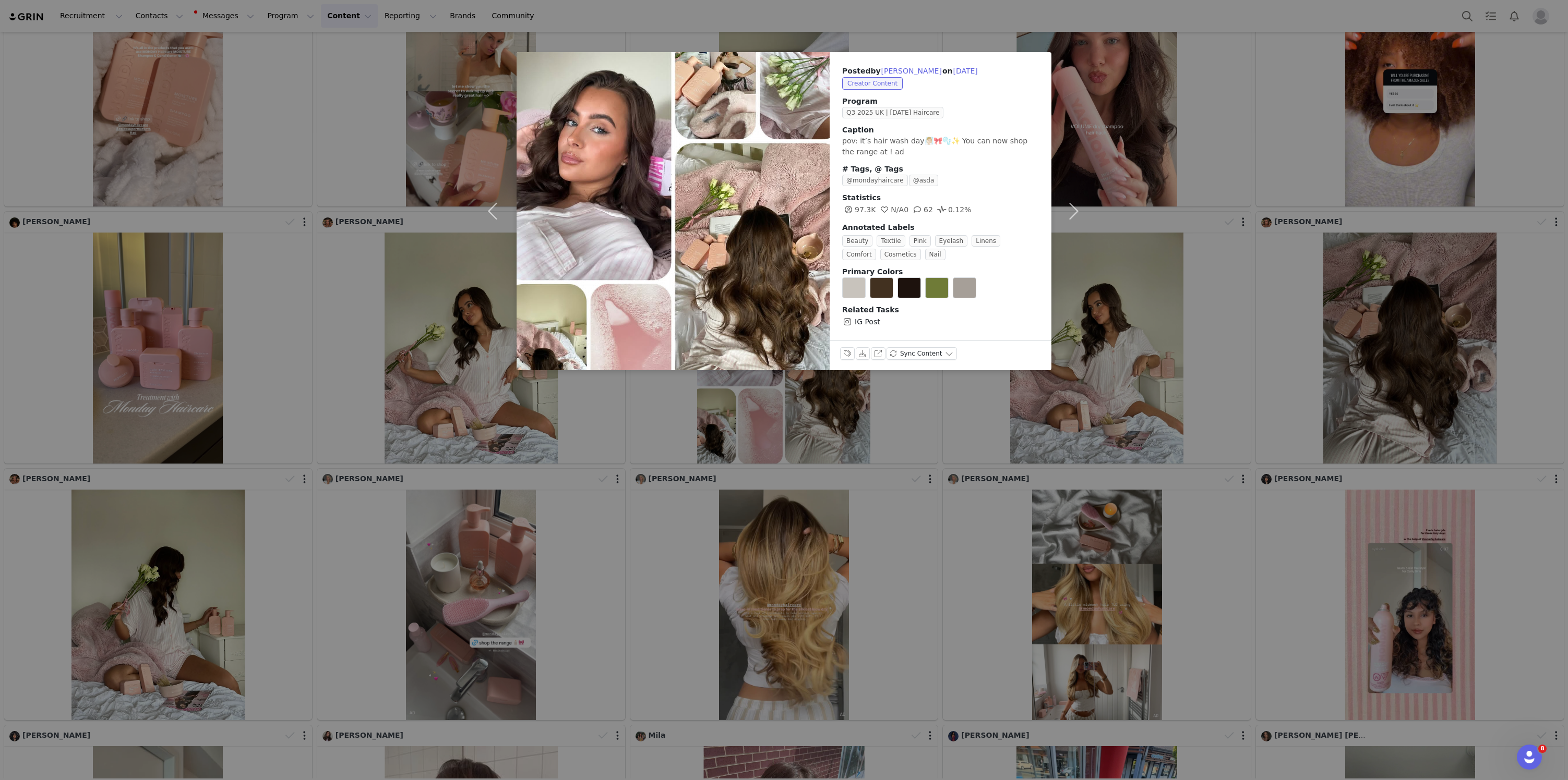
drag, startPoint x: 1177, startPoint y: 242, endPoint x: 1158, endPoint y: 251, distance: 21.0
click at [1177, 242] on div "Posted by Grace Gibbons on Sep 7, 2025 Creator Content Program Q3 2025 UK | MON…" at bounding box center [784, 390] width 1568 height 780
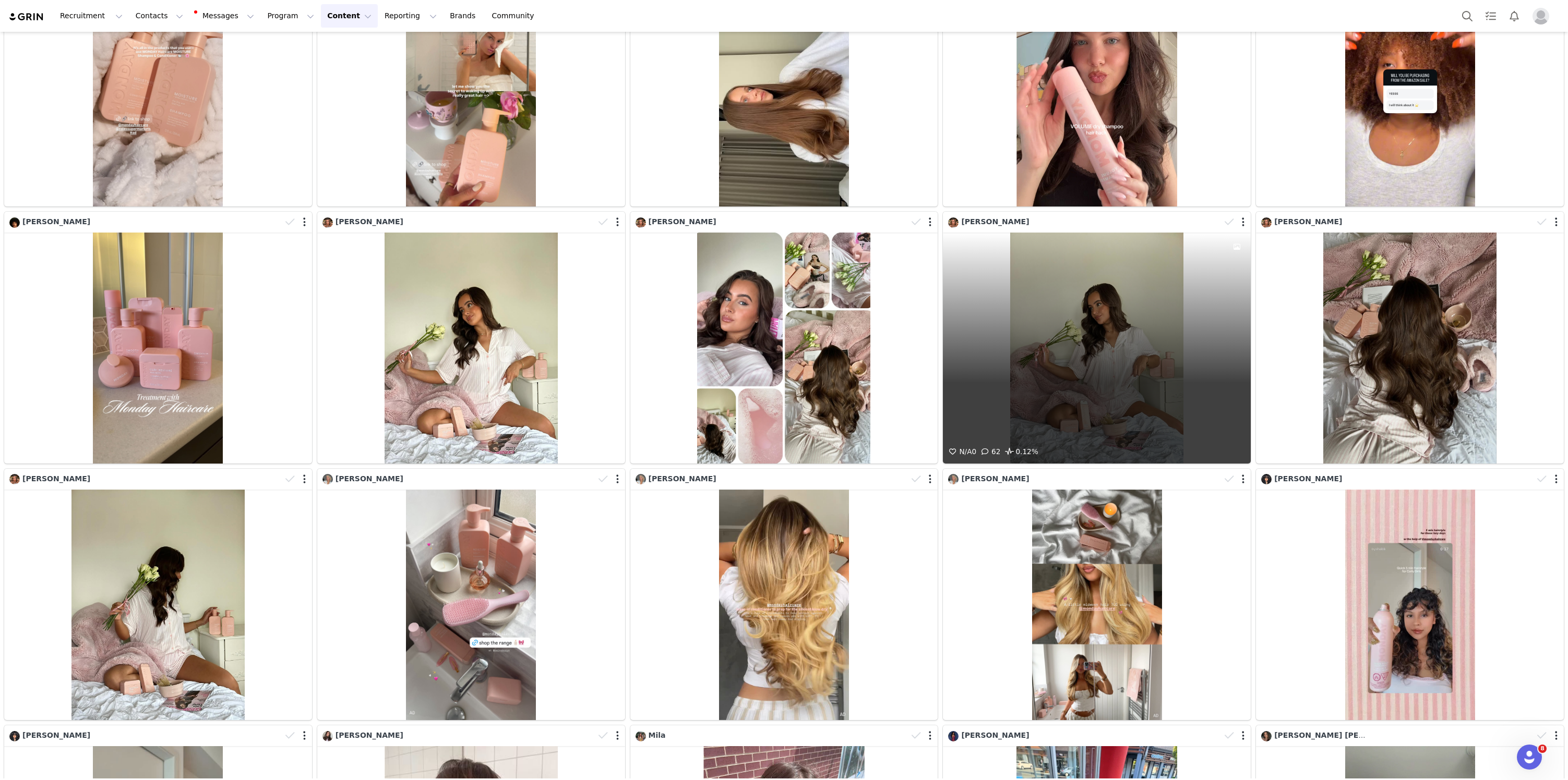
click at [1063, 327] on div "N/A 0 62 0.12%" at bounding box center [1097, 347] width 308 height 231
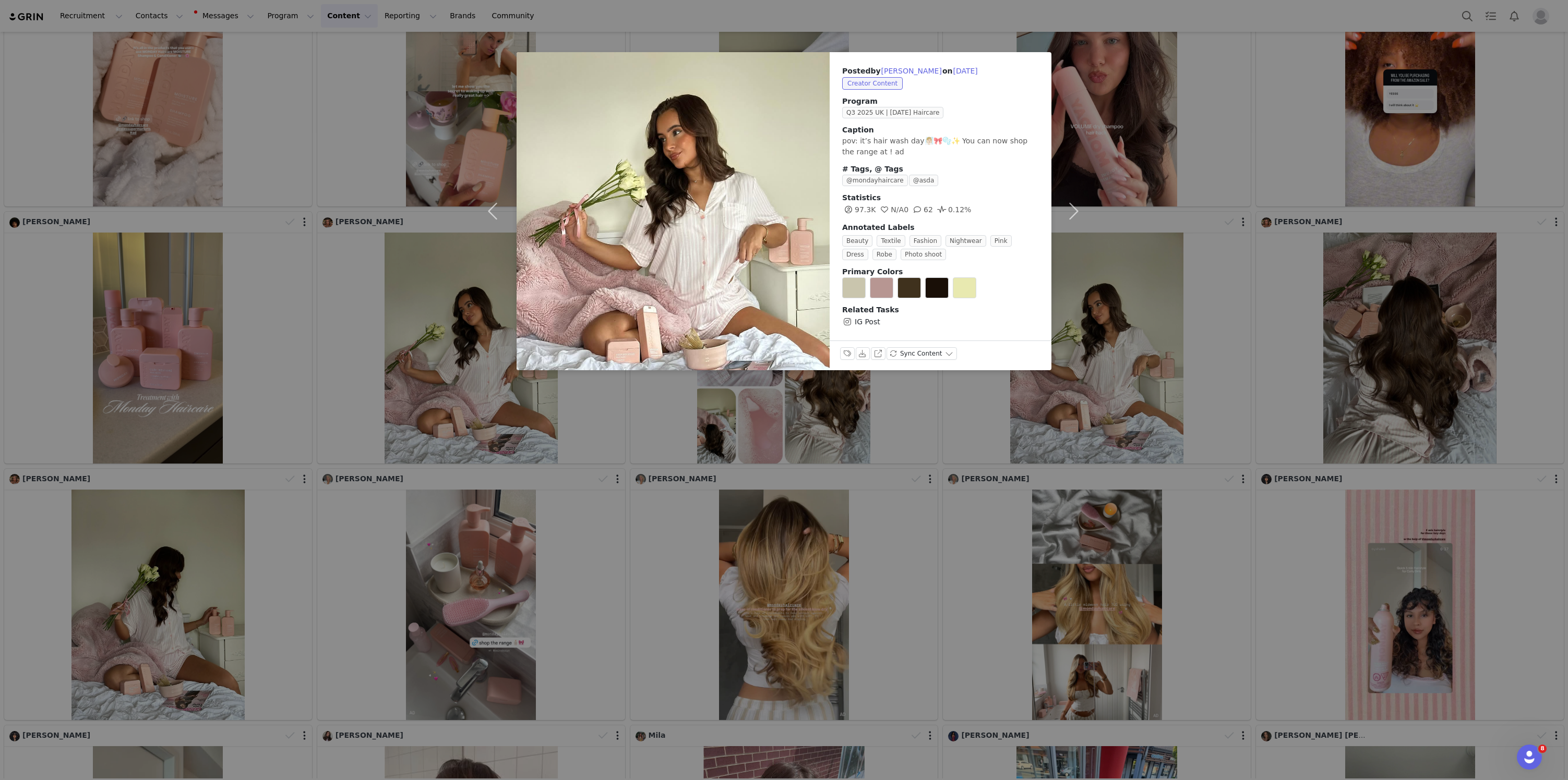
click at [1189, 266] on div "Posted by Grace Gibbons on Sep 7, 2025 Creator Content Program Q3 2025 UK | MON…" at bounding box center [784, 390] width 1568 height 780
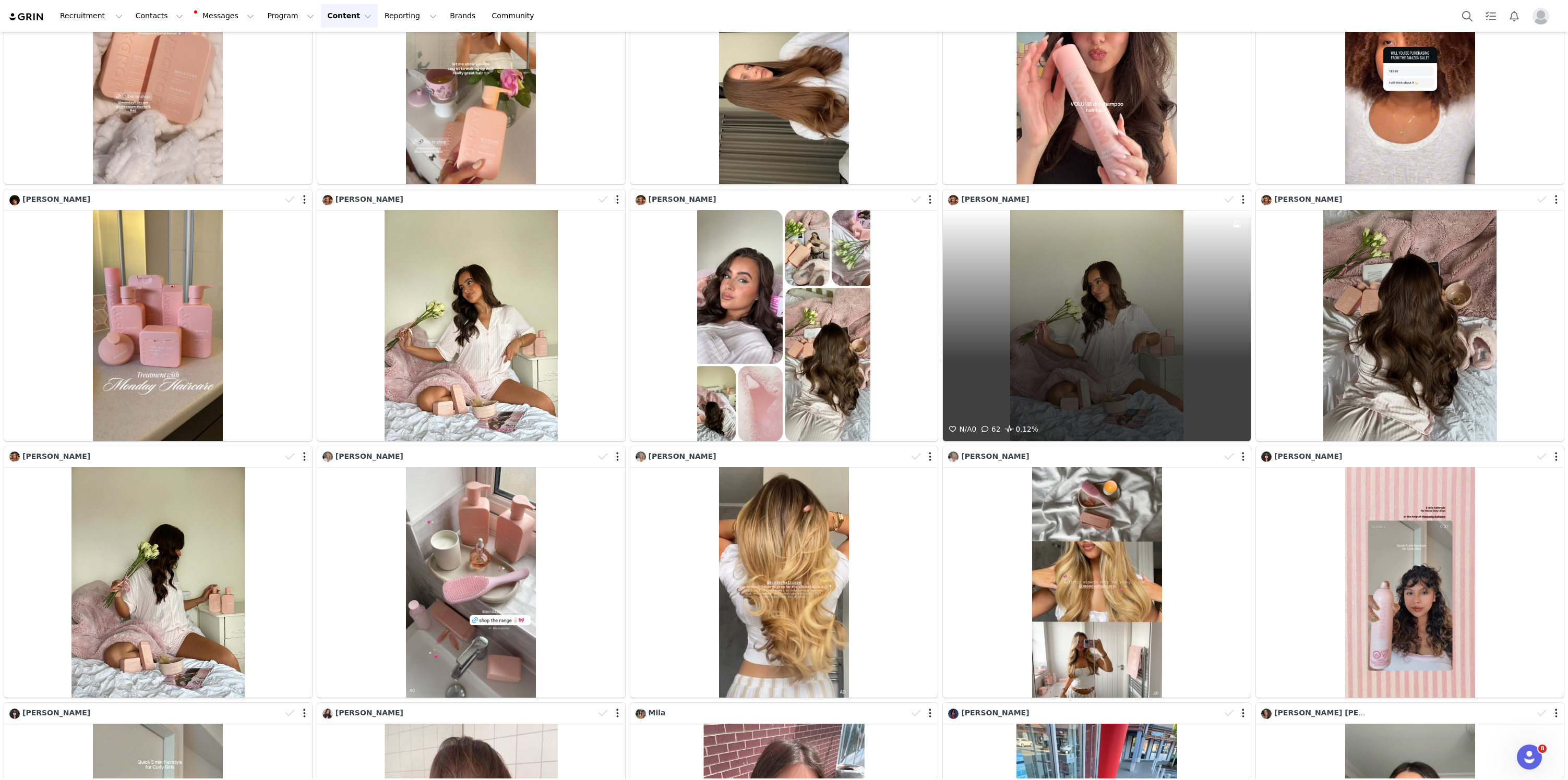
scroll to position [4520, 0]
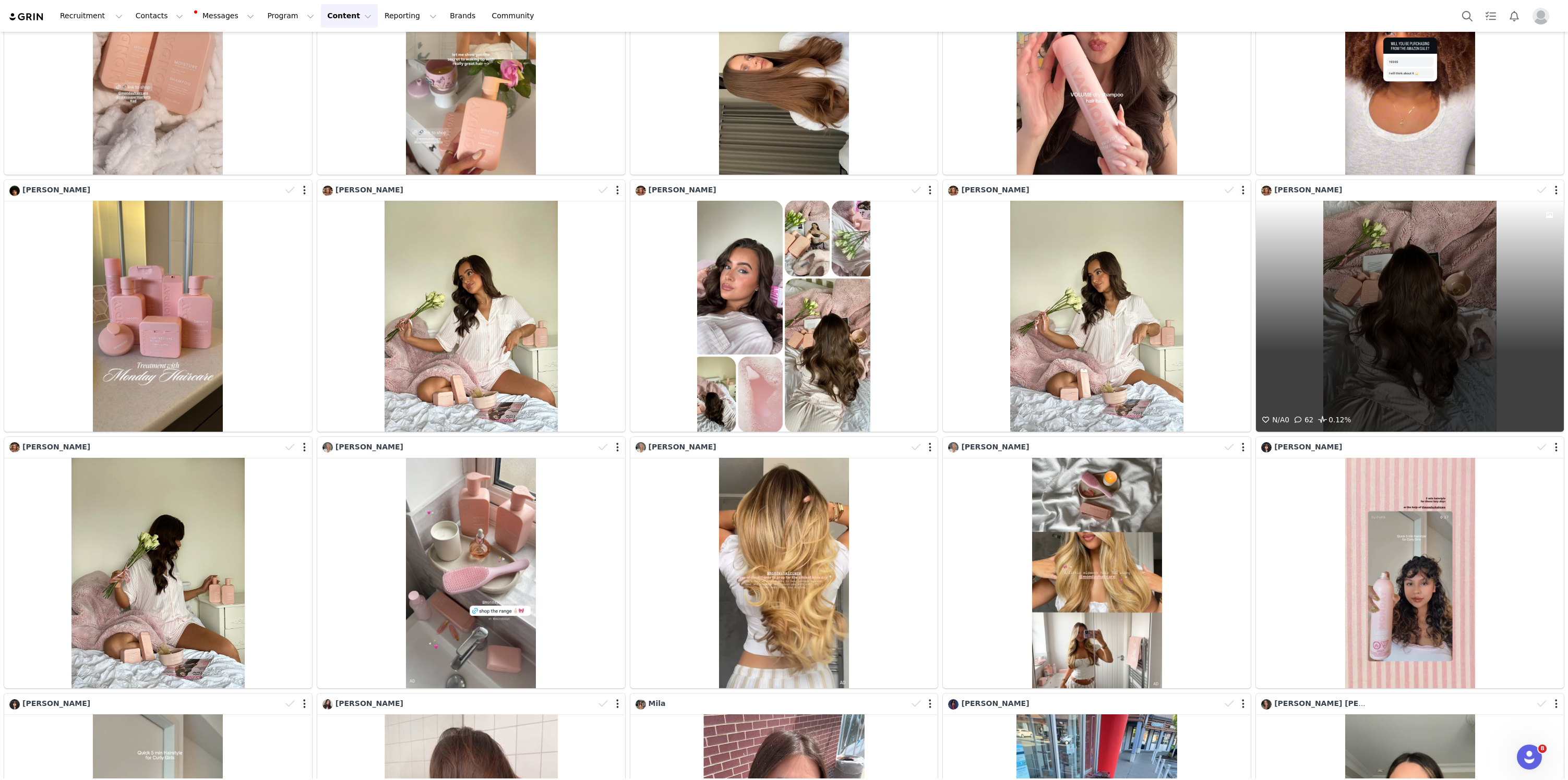
click at [1423, 278] on div "N/A 0 62 0.12%" at bounding box center [1410, 316] width 308 height 231
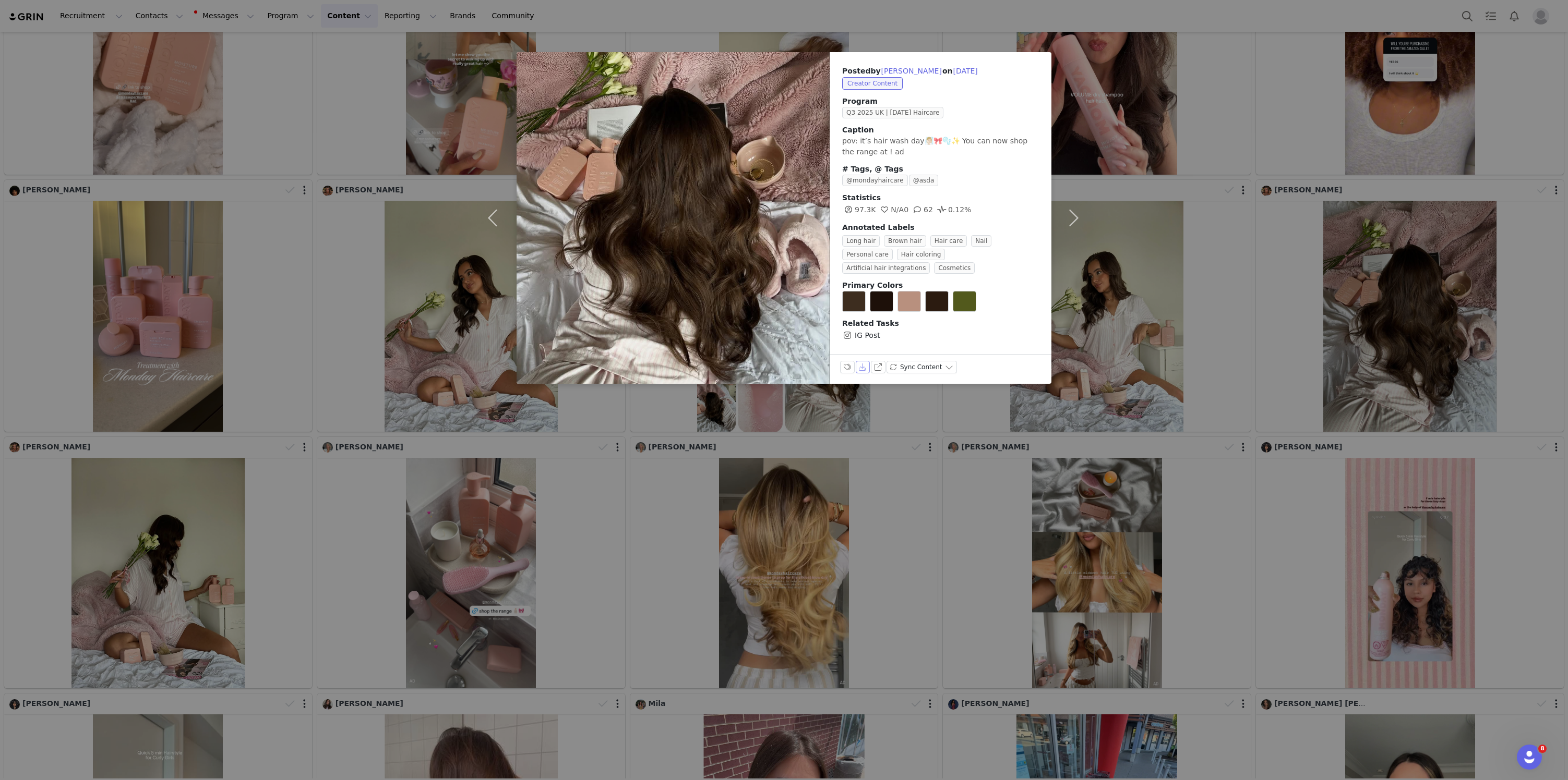
click at [863, 373] on button "Download" at bounding box center [863, 367] width 15 height 13
click at [499, 108] on button "button" at bounding box center [495, 218] width 44 height 332
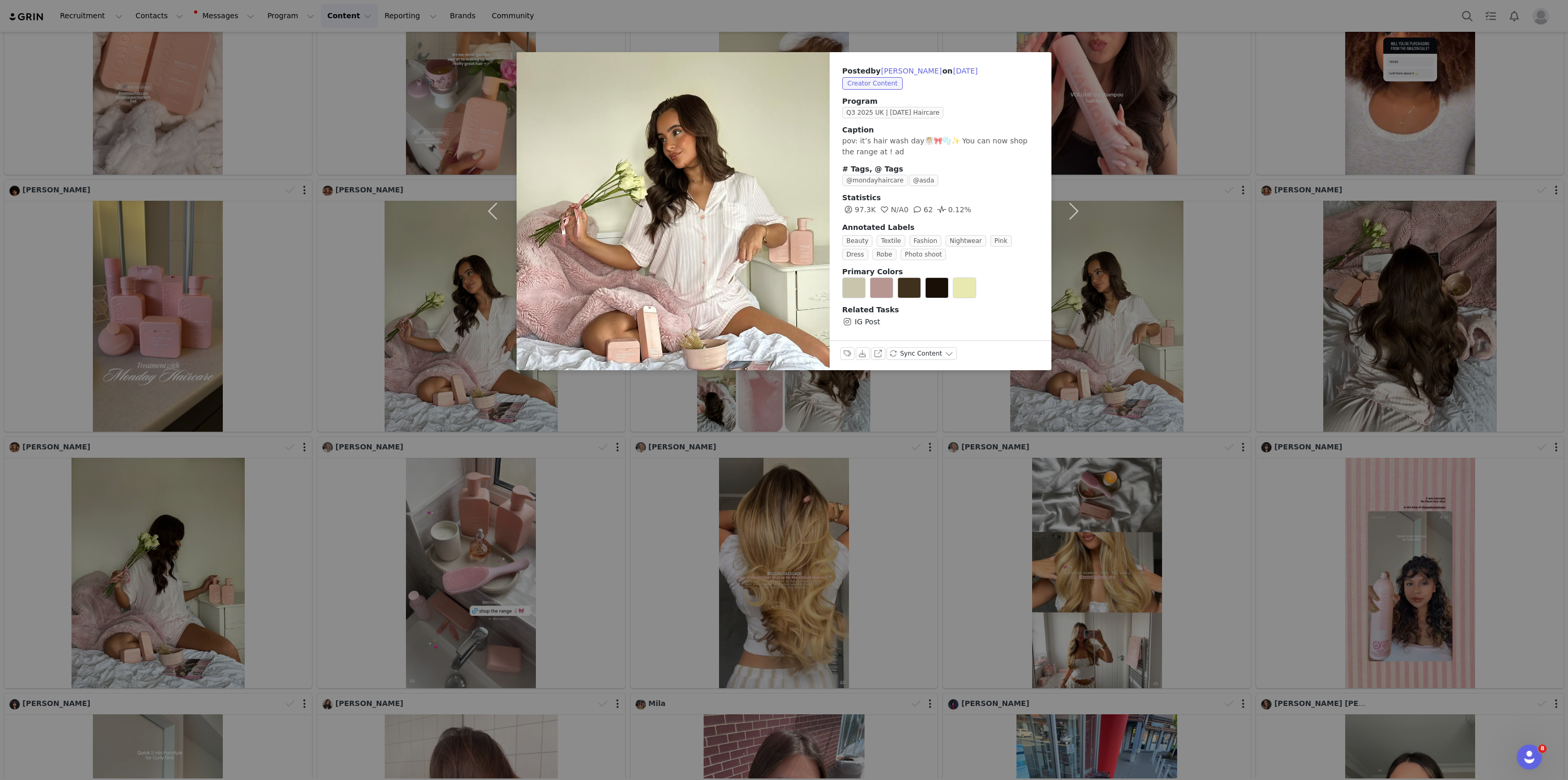
click at [408, 186] on div "Posted by Grace Gibbons on Sep 7, 2025 Creator Content Program Q3 2025 UK | MON…" at bounding box center [784, 390] width 1568 height 780
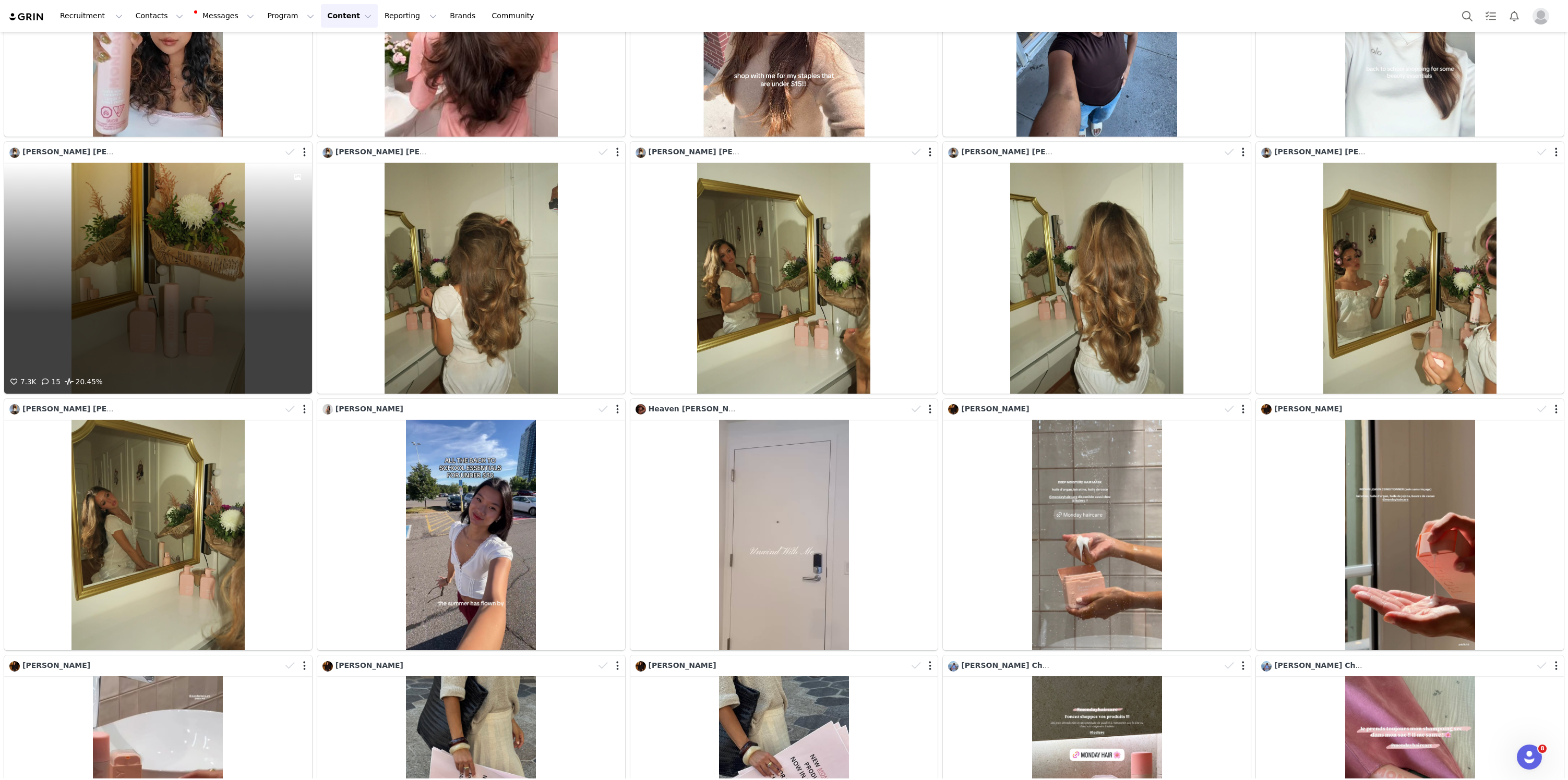
scroll to position [5333, 0]
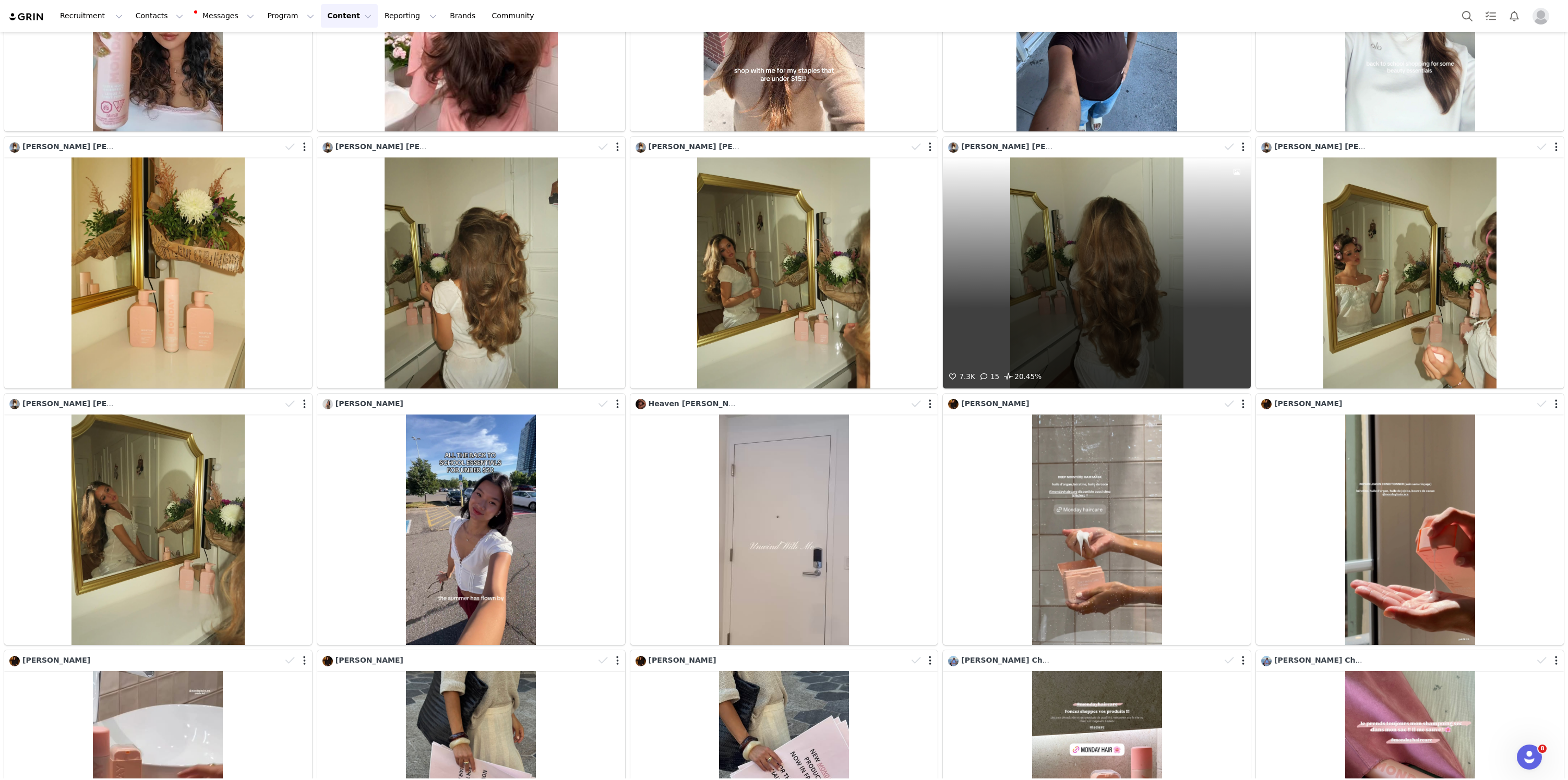
click at [1169, 283] on div "7.3K 15 20.45%" at bounding box center [1097, 273] width 308 height 231
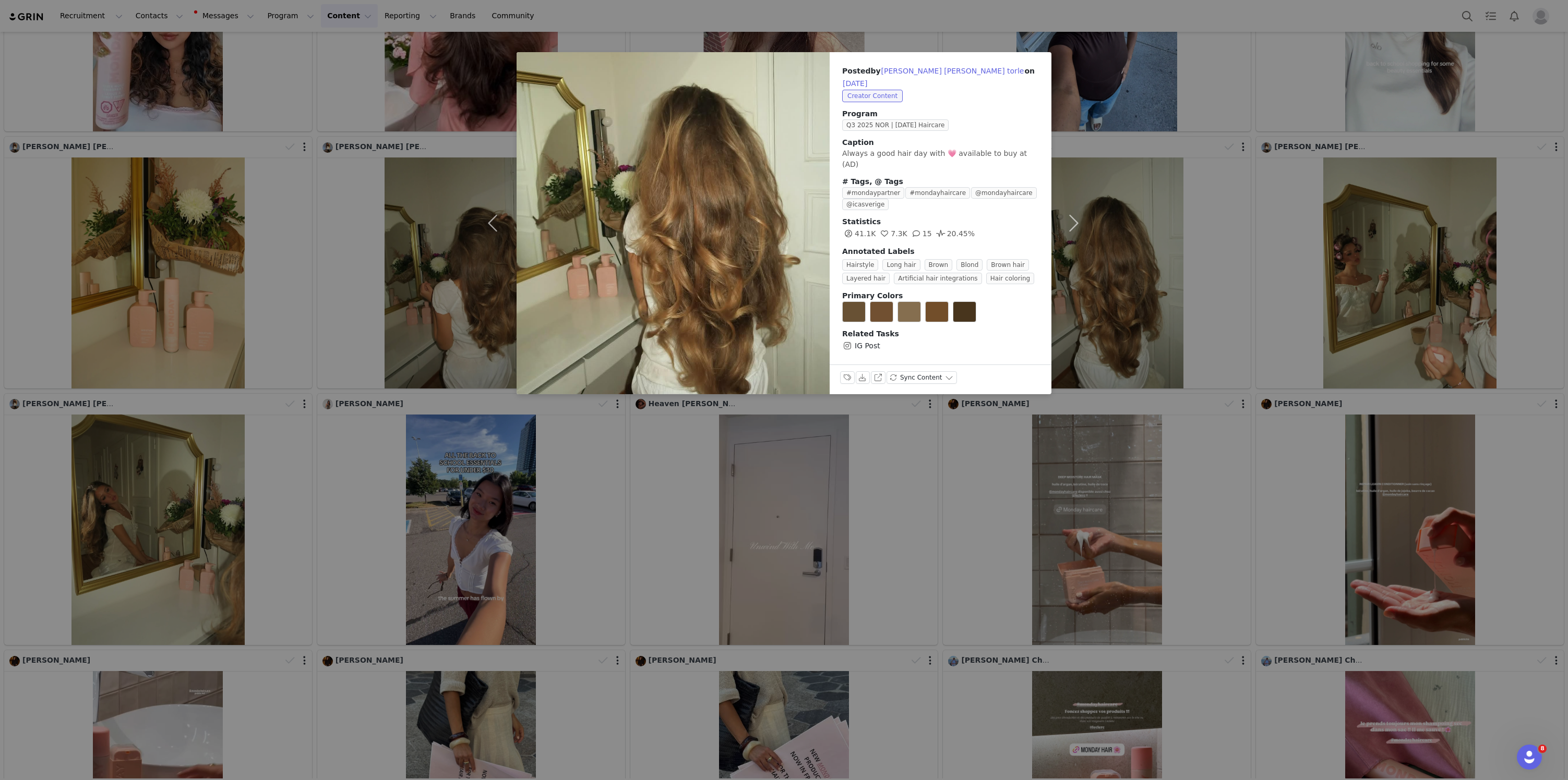
click at [1154, 287] on div "Posted by Julia elinor torle on Sep 2, 2025 Creator Content Program Q3 2025 NOR…" at bounding box center [784, 390] width 1568 height 780
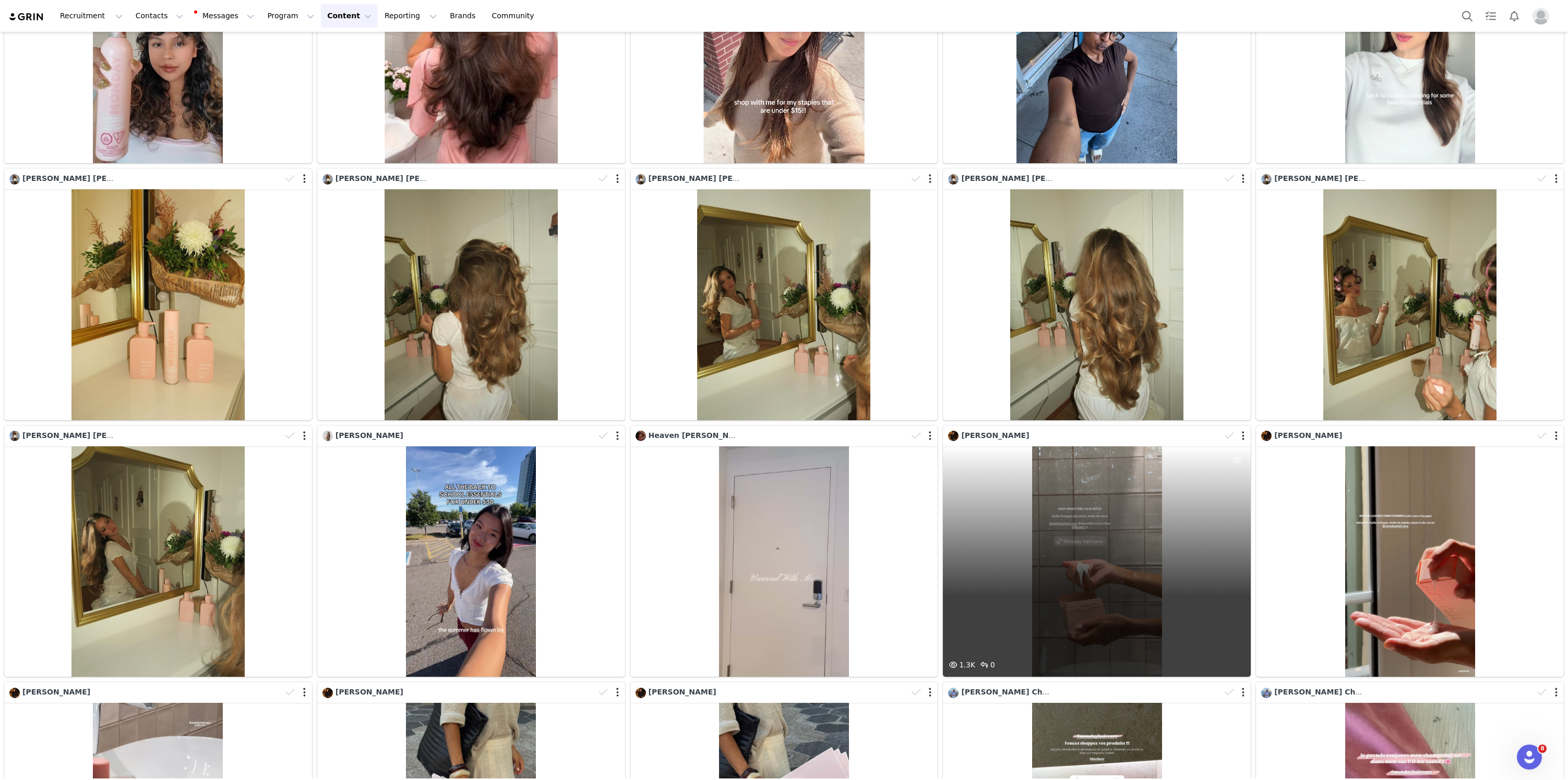
scroll to position [5242, 0]
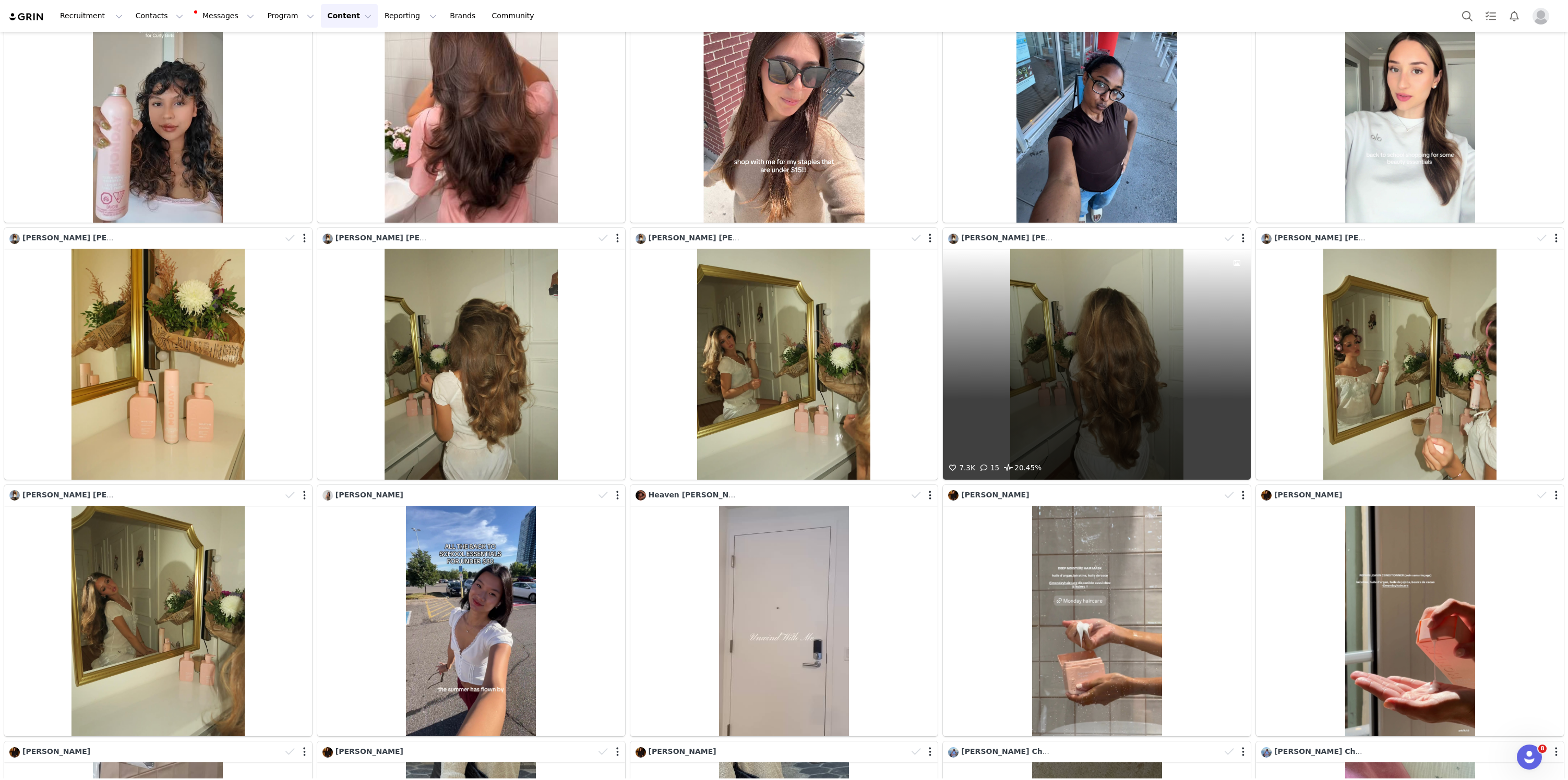
click at [1079, 290] on div "7.3K 15 20.45%" at bounding box center [1097, 364] width 308 height 231
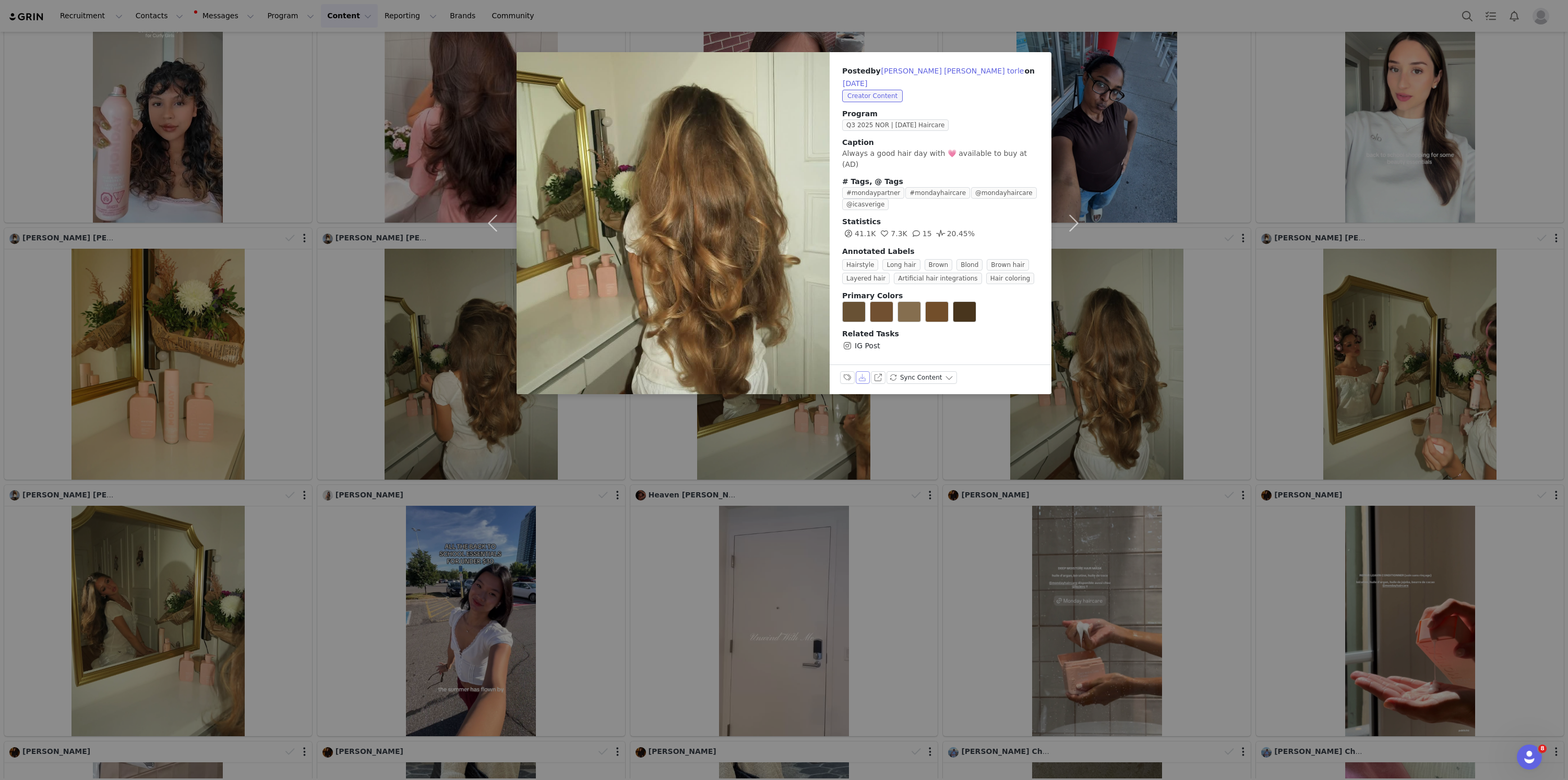
click at [864, 371] on button "Download" at bounding box center [863, 377] width 15 height 13
click at [1128, 78] on div "Posted by Julia elinor torle on Sep 2, 2025 Creator Content Program Q3 2025 NOR…" at bounding box center [784, 390] width 1568 height 780
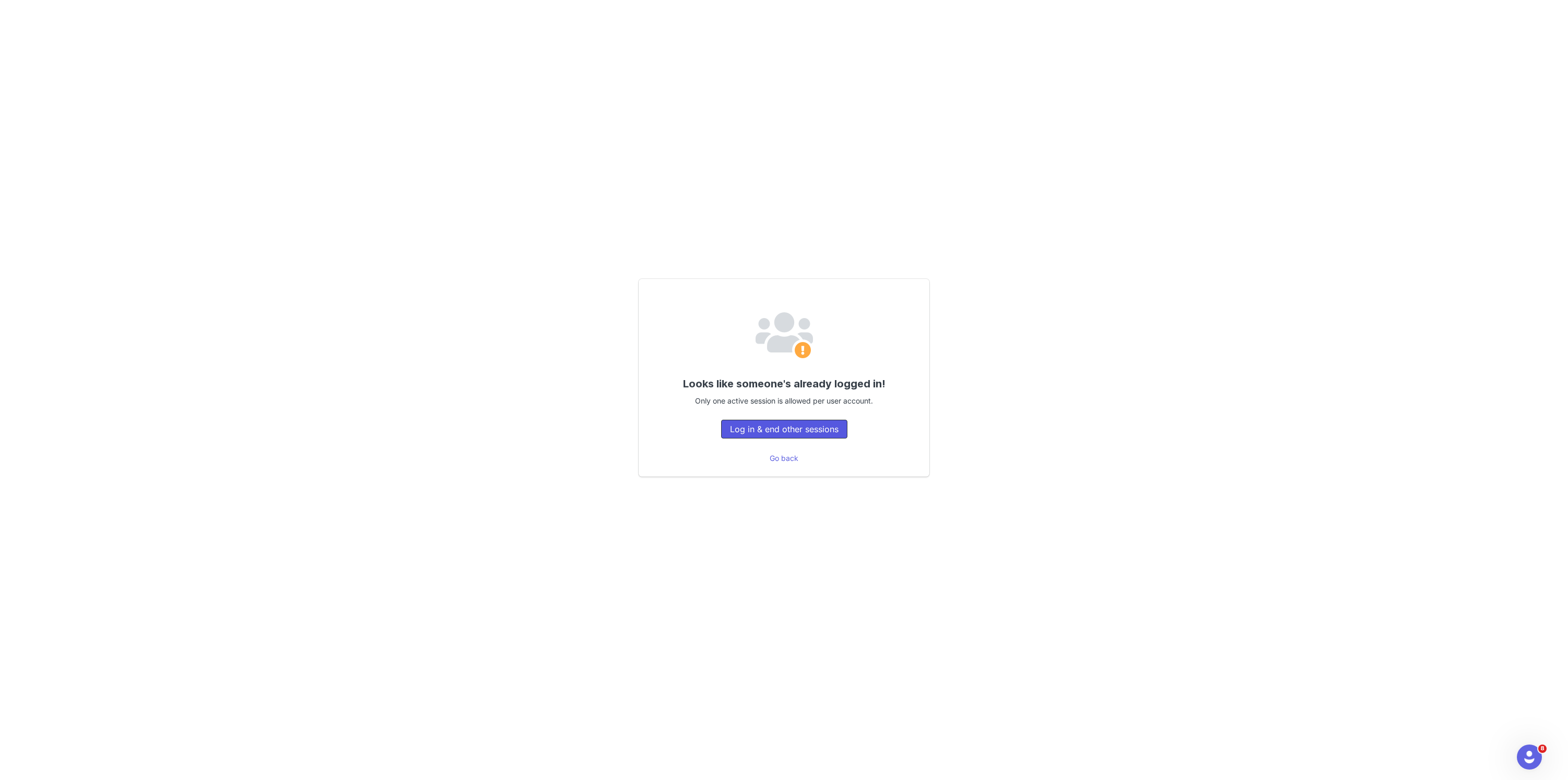
click at [834, 422] on button "Log in & end other sessions" at bounding box center [784, 429] width 126 height 19
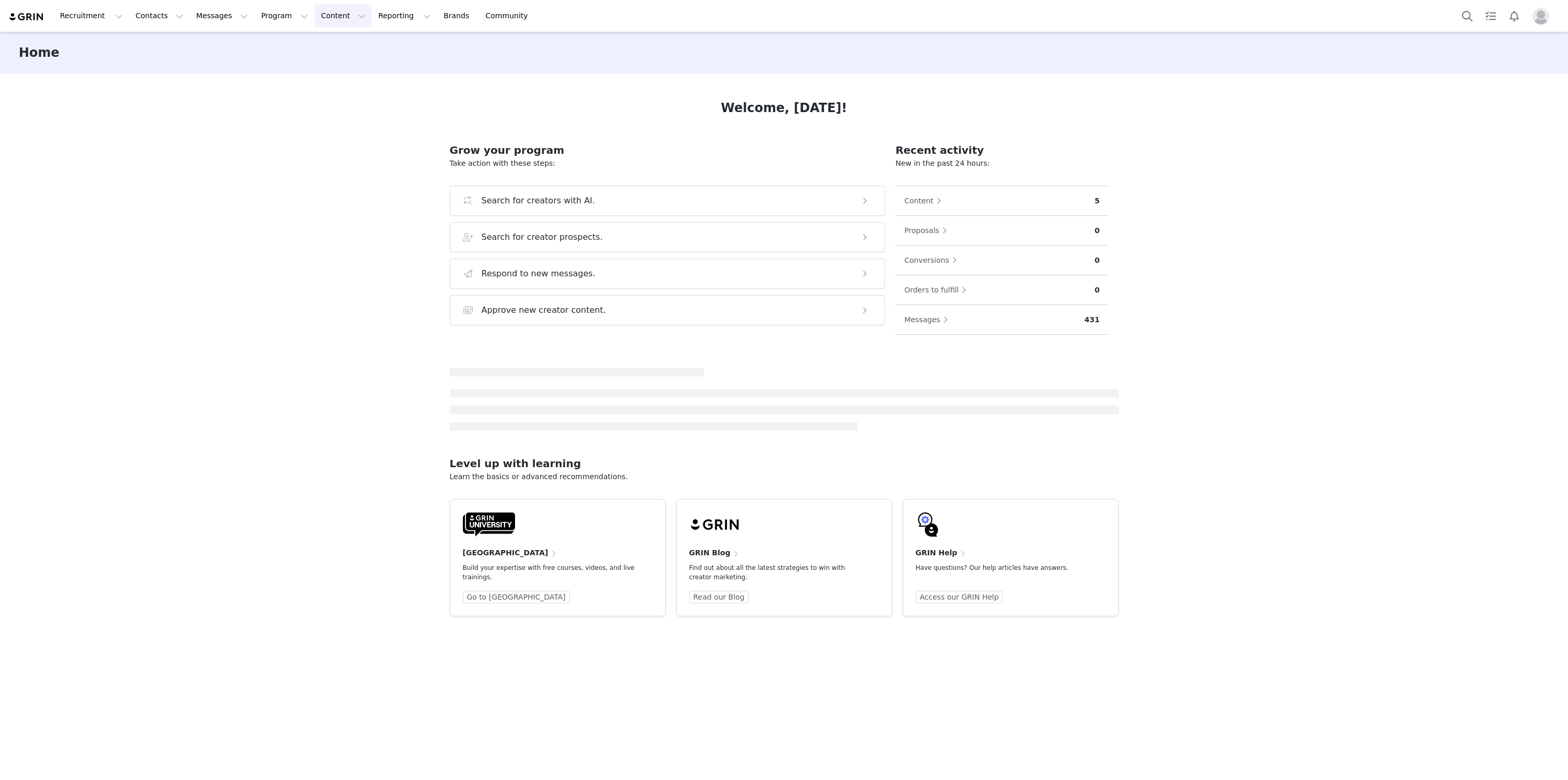
click at [321, 9] on button "Content Content" at bounding box center [343, 16] width 57 height 24
click at [335, 49] on p "Creator Content" at bounding box center [337, 46] width 58 height 11
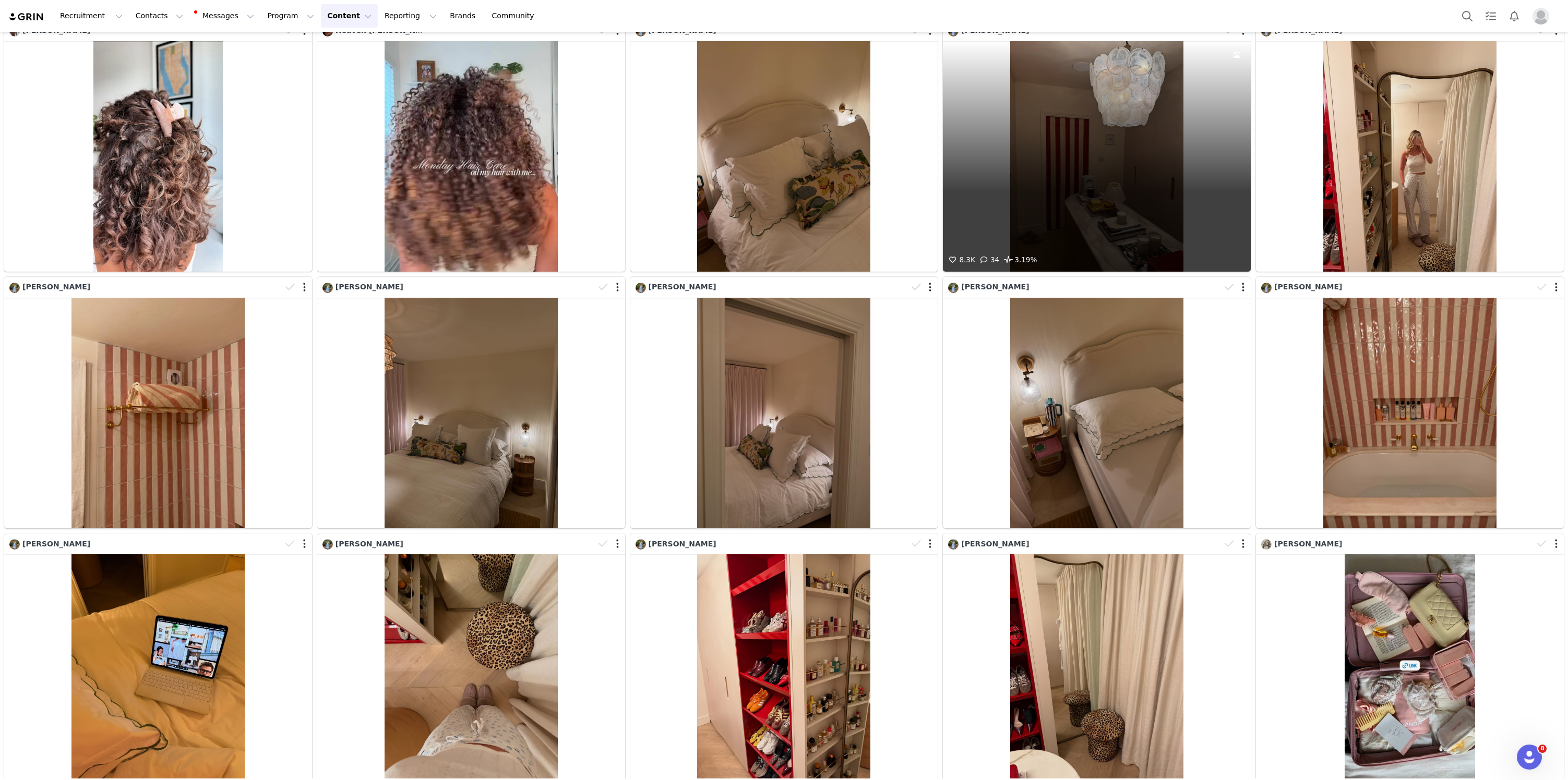
scroll to position [11034, 0]
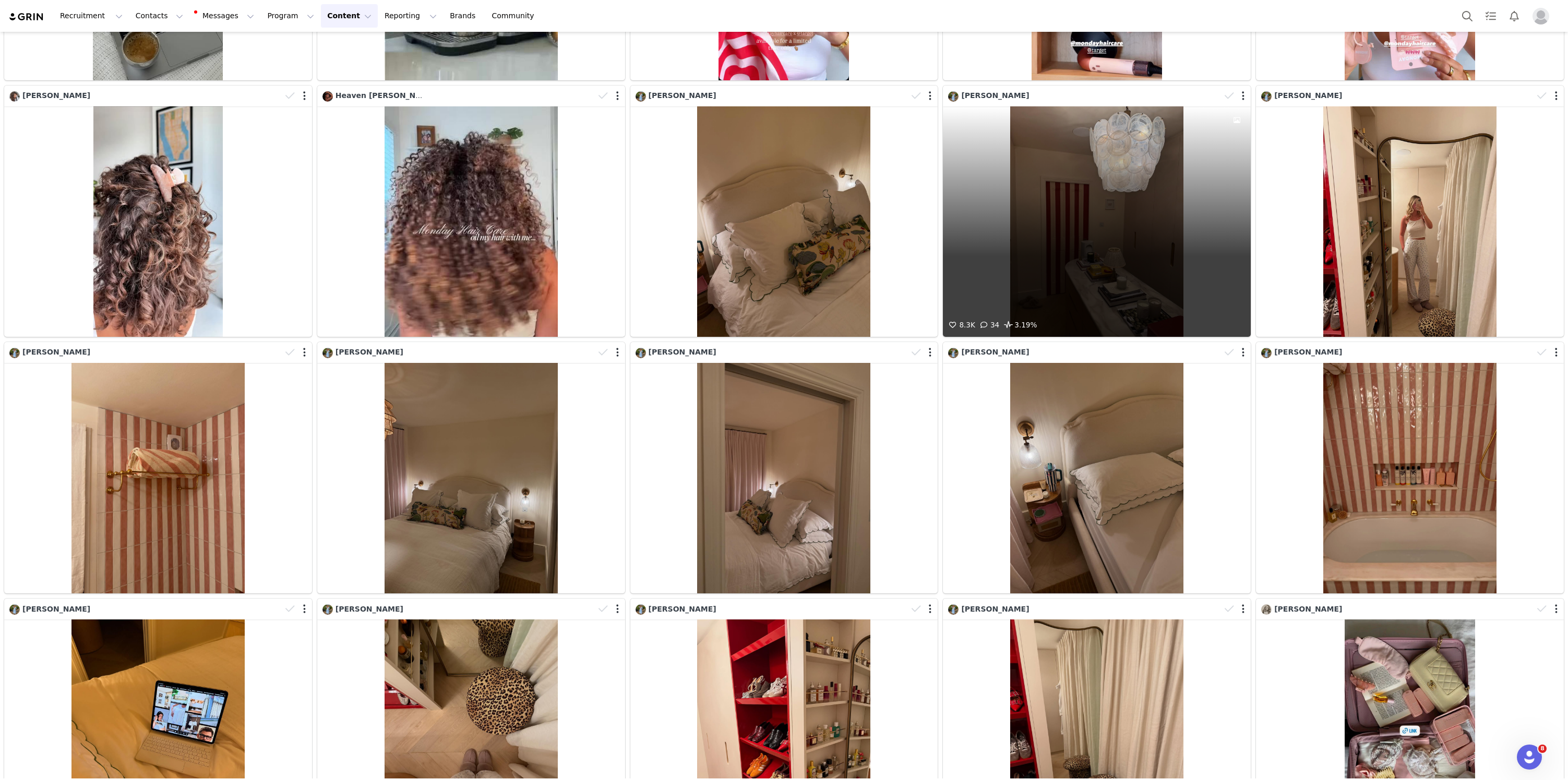
click at [1093, 206] on div "8.3K 34 3.19%" at bounding box center [1097, 221] width 308 height 231
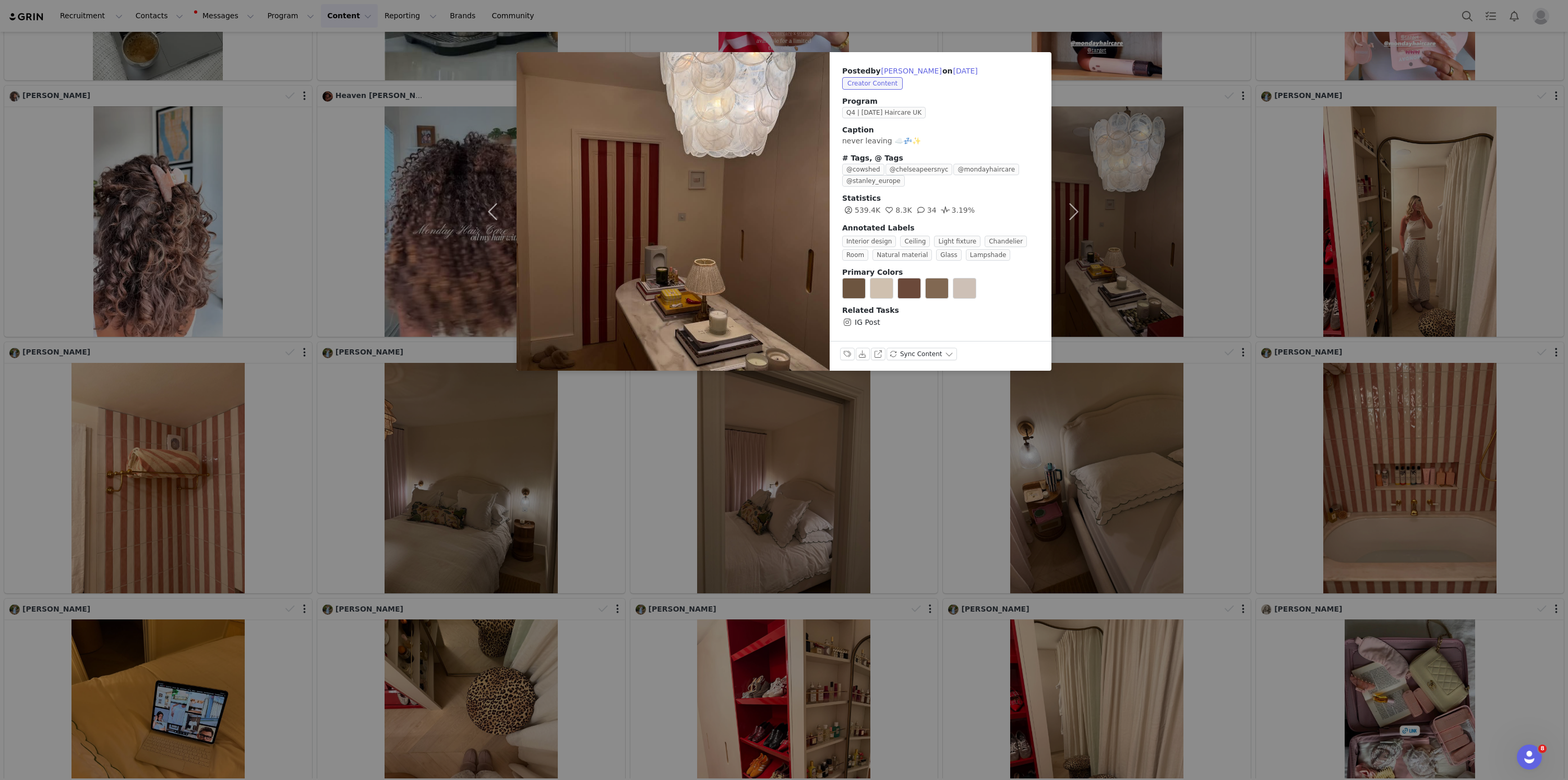
click at [937, 436] on div "Posted by [PERSON_NAME] on [DATE] Creator Content Program Q4 | [DATE] Haircare …" at bounding box center [784, 390] width 1568 height 780
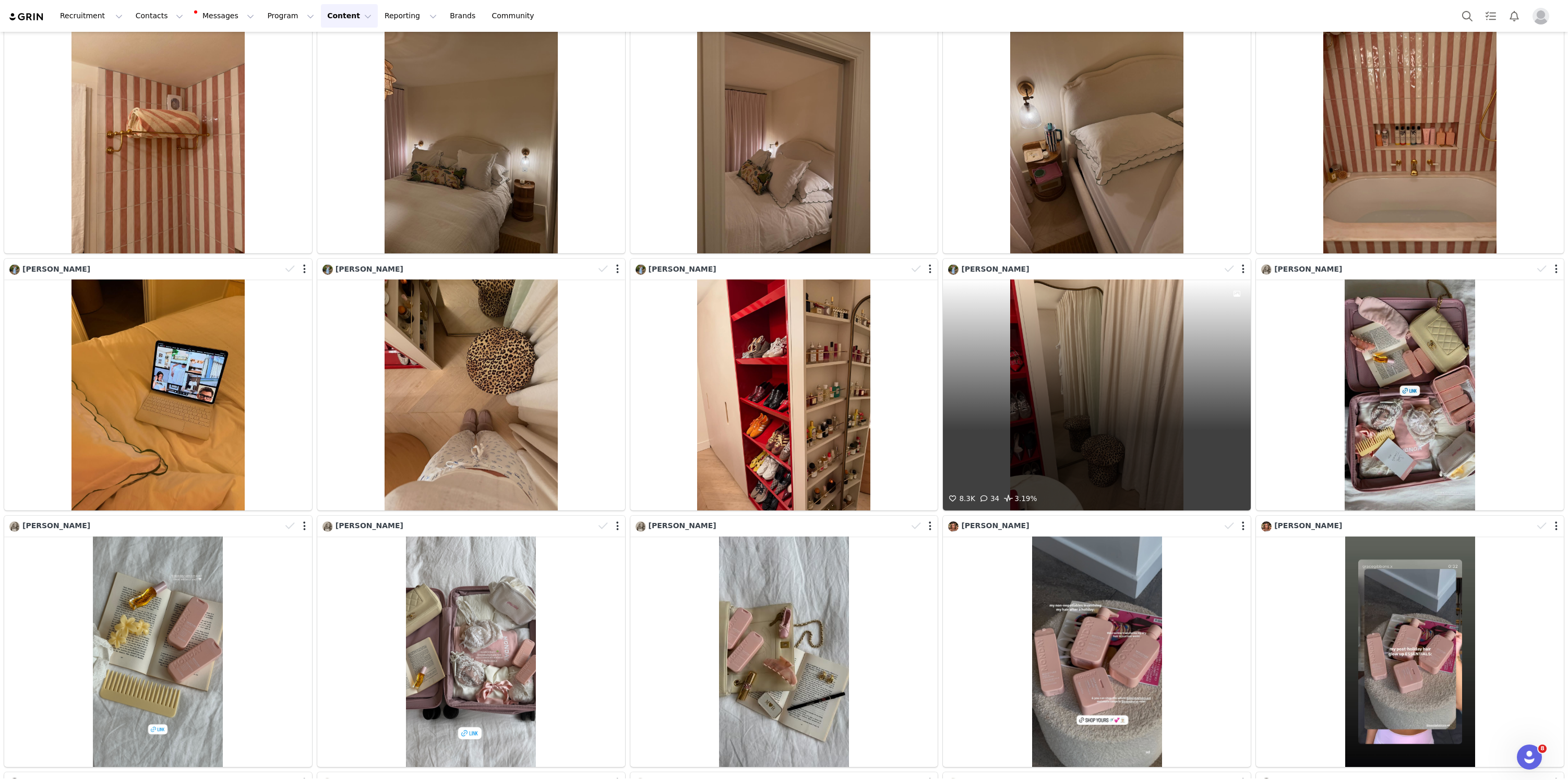
scroll to position [11565, 0]
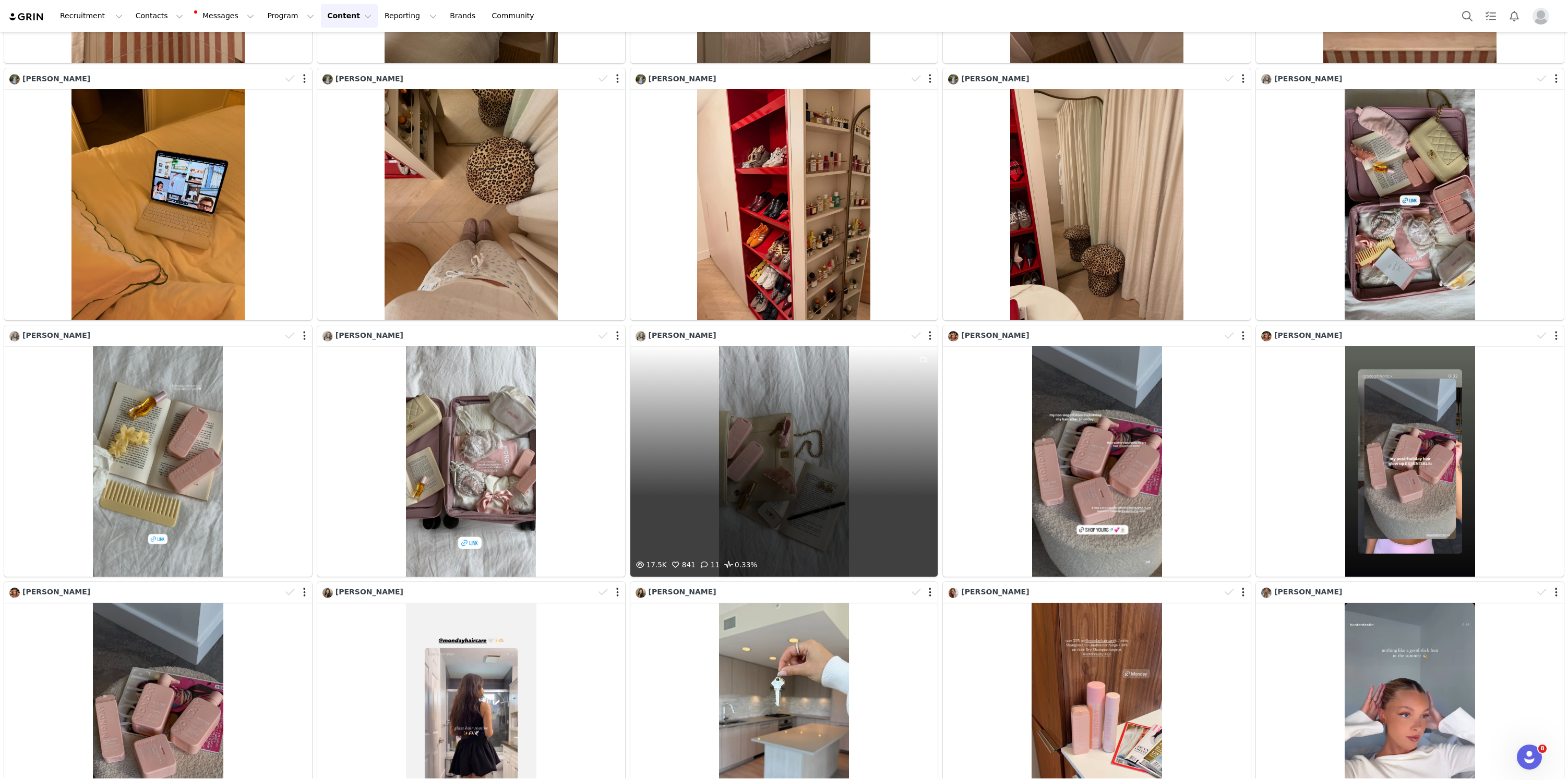
click at [874, 372] on div "17.5K 841 11 0.33%" at bounding box center [785, 461] width 308 height 231
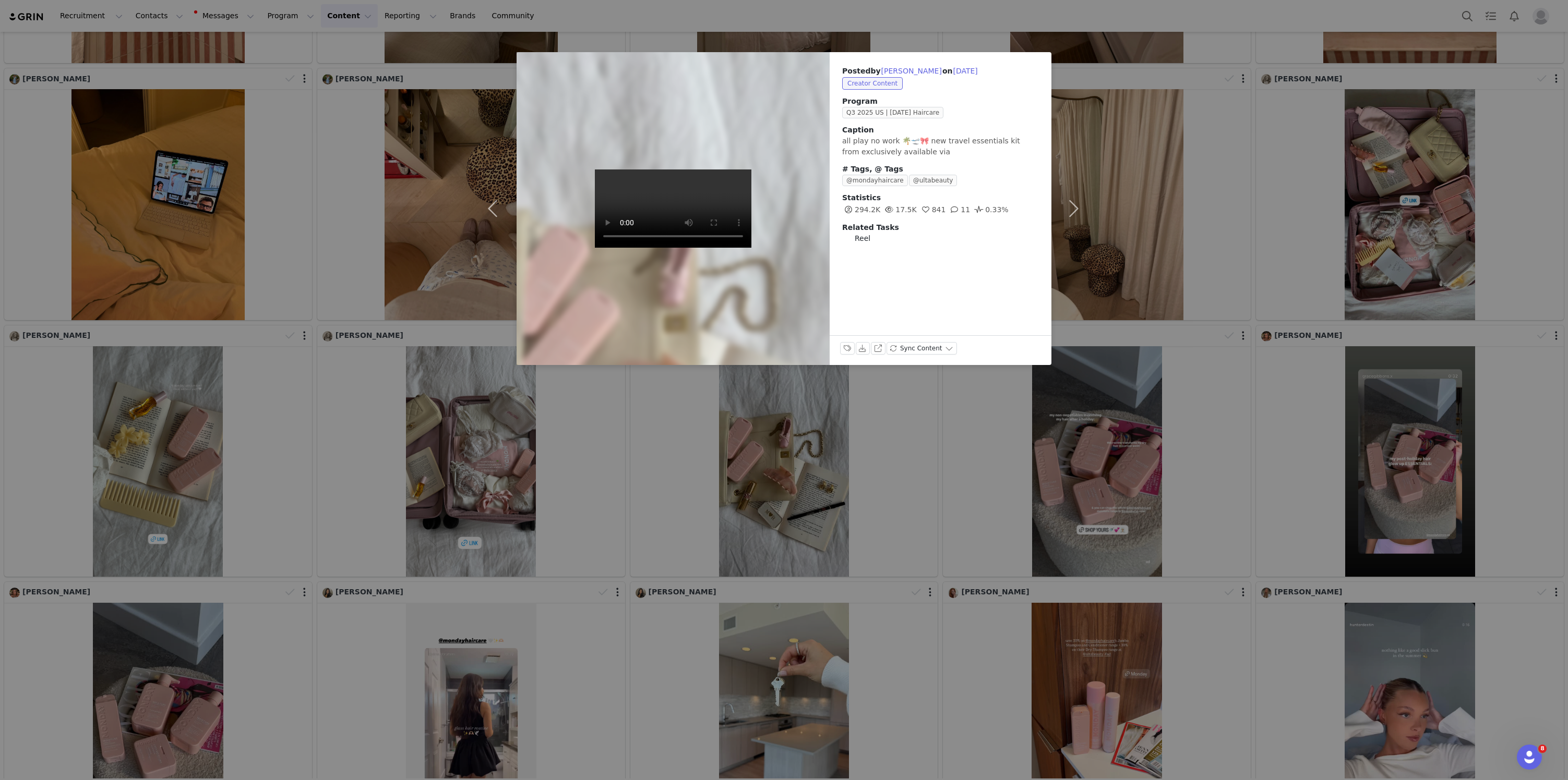
click at [633, 209] on video at bounding box center [673, 209] width 156 height 78
click at [687, 232] on video at bounding box center [673, 209] width 156 height 78
click at [693, 450] on div "Posted by [PERSON_NAME] on [DATE] Creator Content Program Q3 2025 US | [DATE] H…" at bounding box center [784, 390] width 1568 height 780
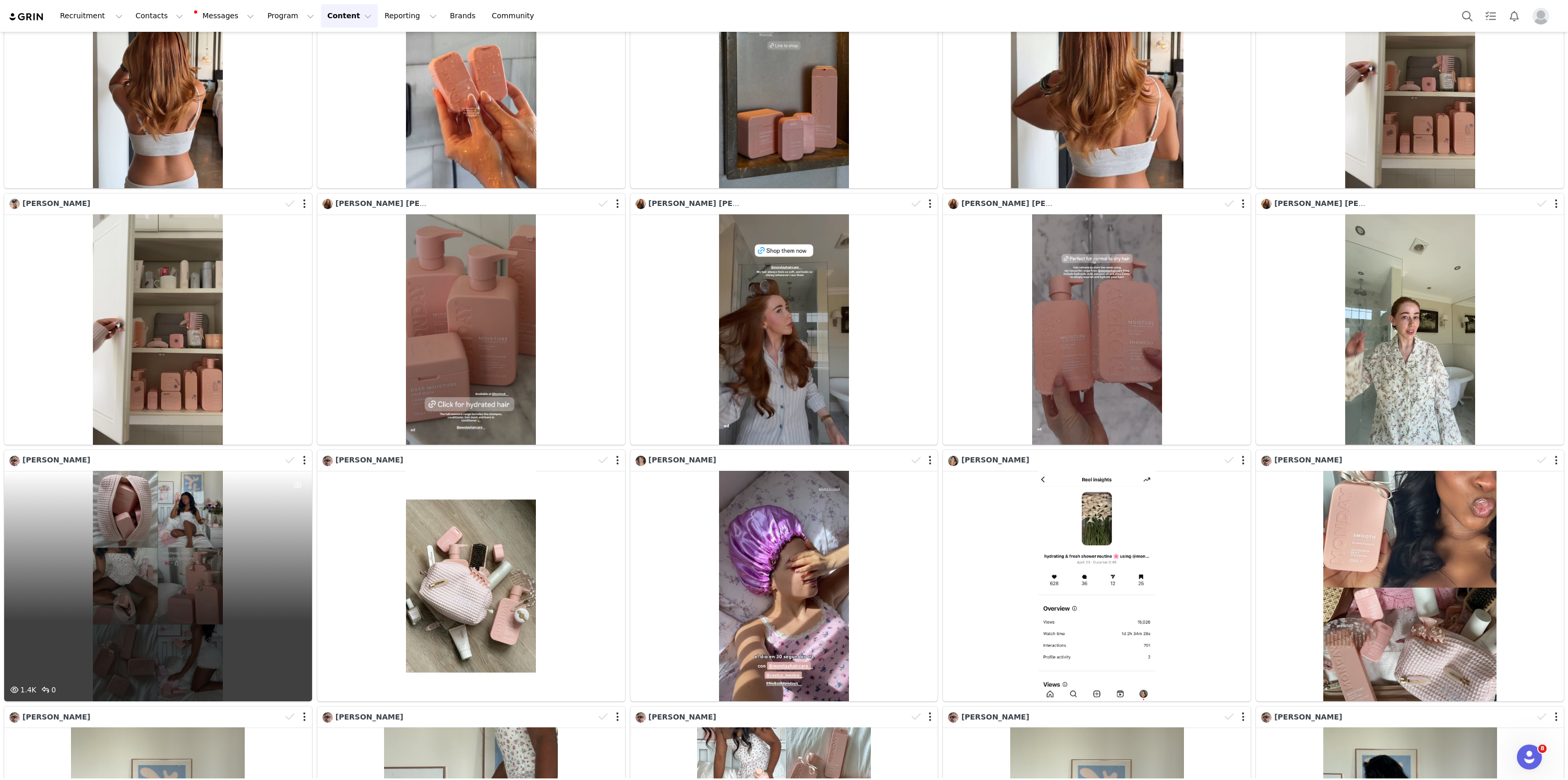
scroll to position [16362, 0]
